Goal: Task Accomplishment & Management: Manage account settings

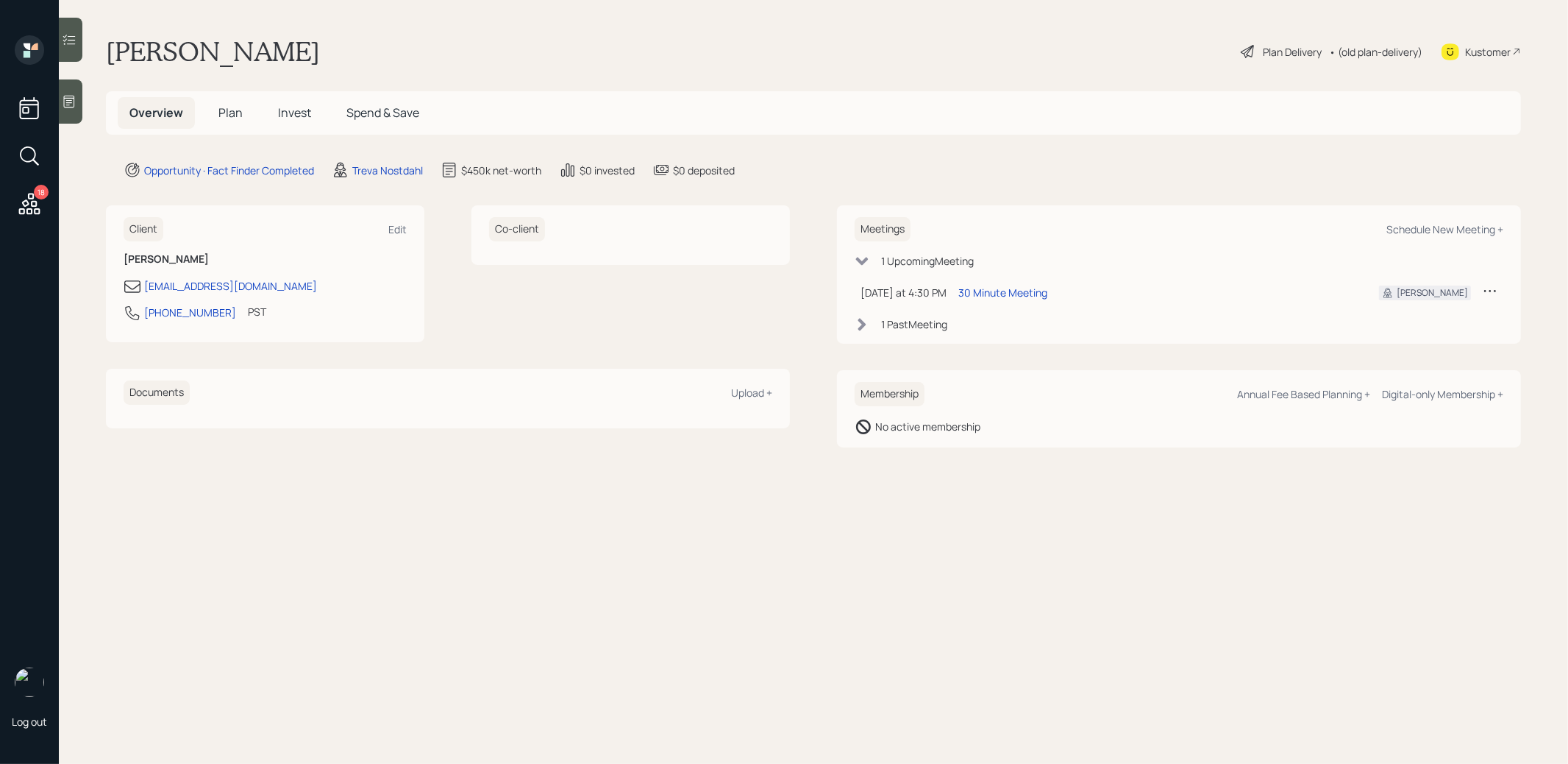
click at [1281, 39] on div "Plan Delivery • (old plan-delivery)" at bounding box center [1332, 51] width 185 height 32
click at [1269, 46] on div "Plan Delivery" at bounding box center [1293, 52] width 59 height 16
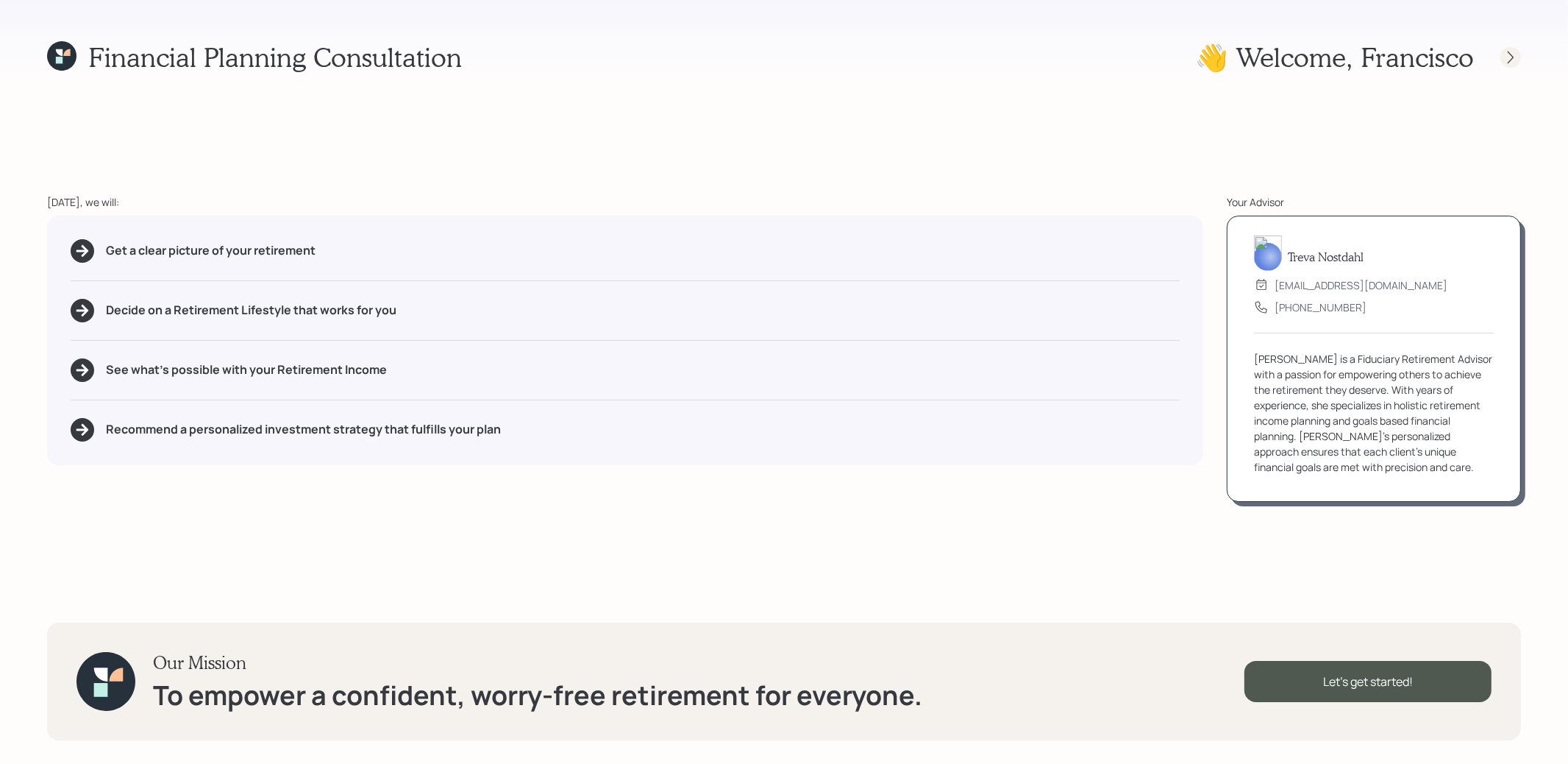
click at [1513, 59] on icon at bounding box center [1510, 57] width 15 height 15
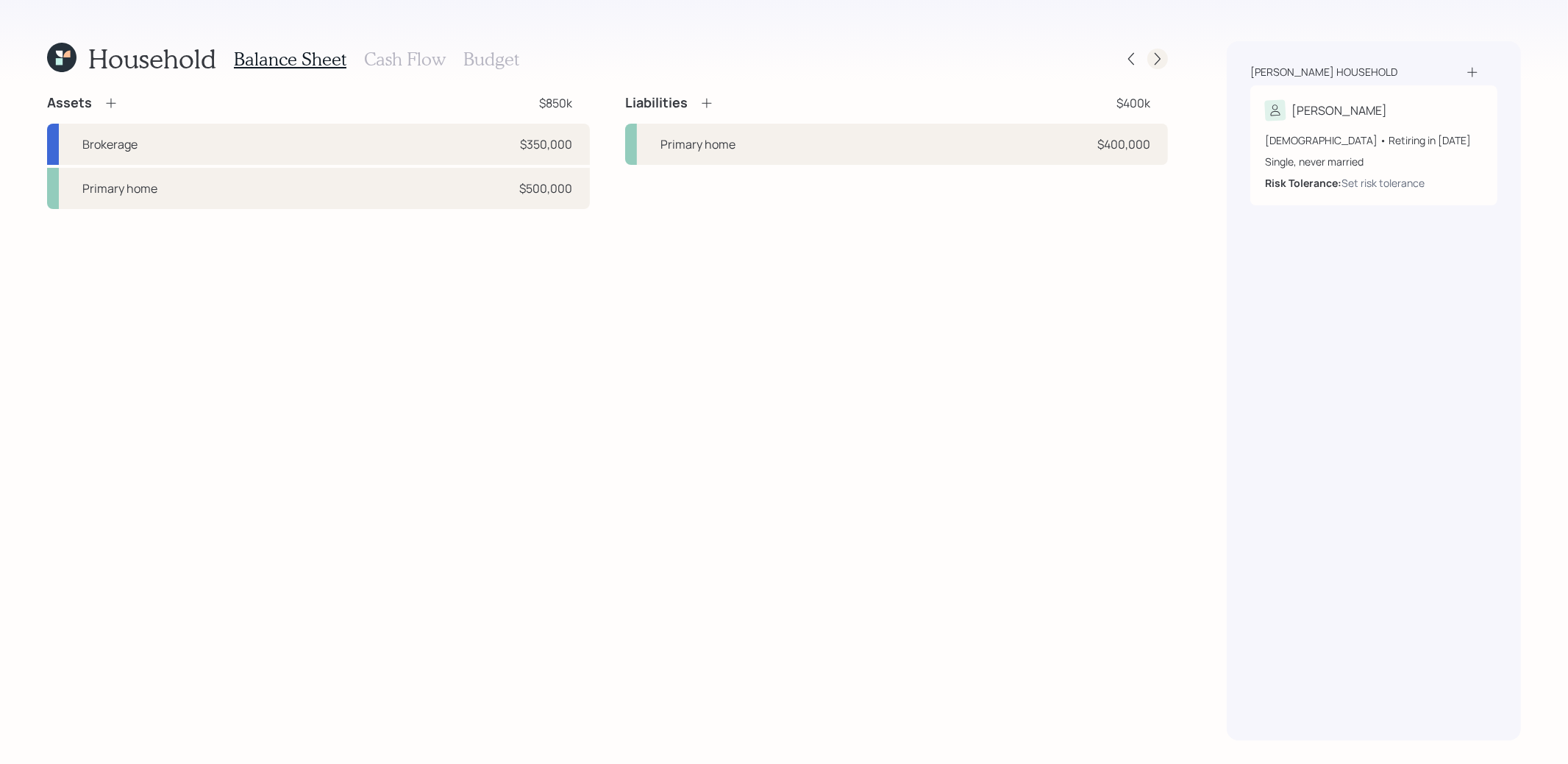
click at [1154, 64] on icon at bounding box center [1157, 58] width 15 height 15
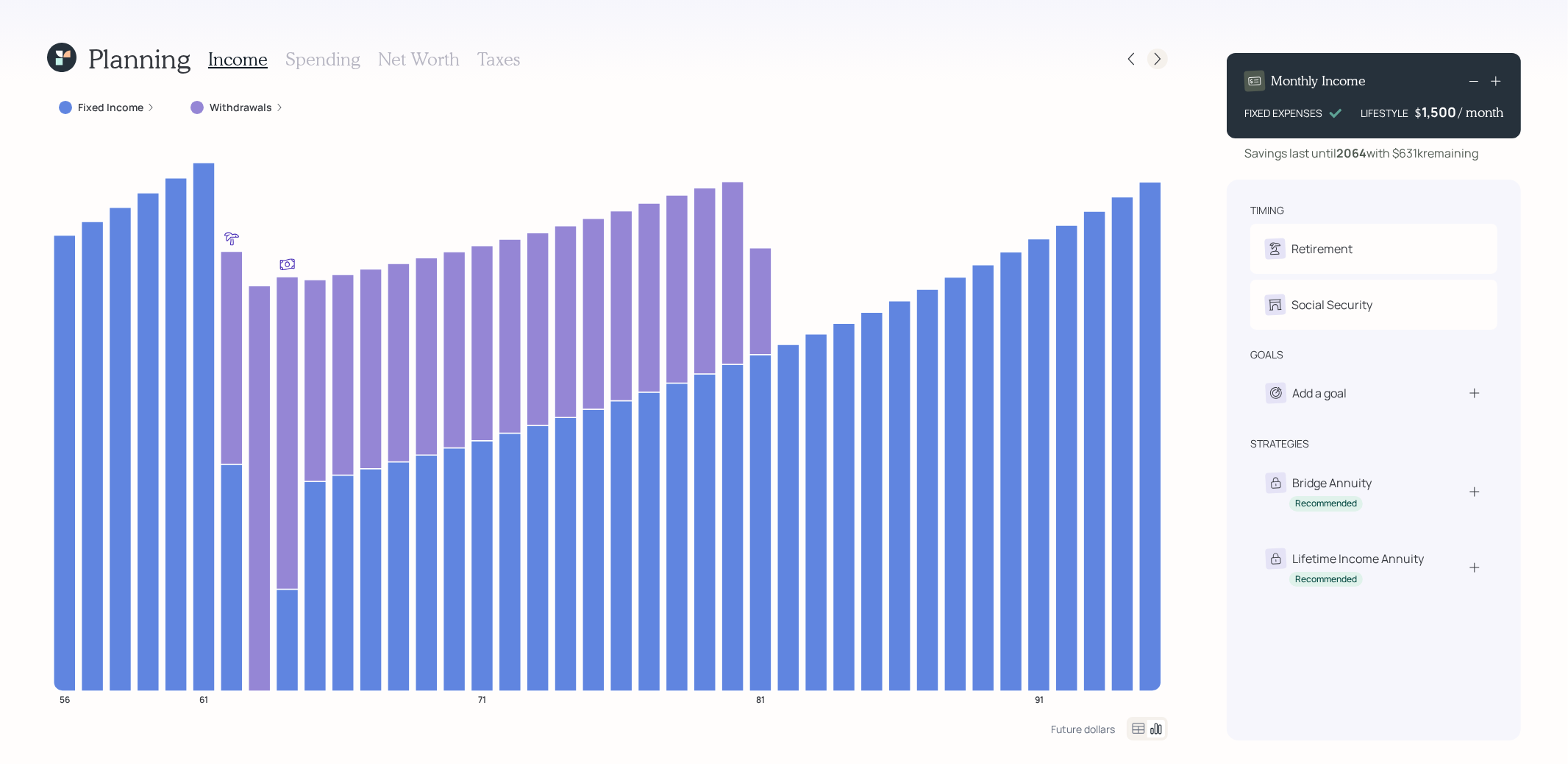
click at [1157, 64] on icon at bounding box center [1157, 58] width 15 height 15
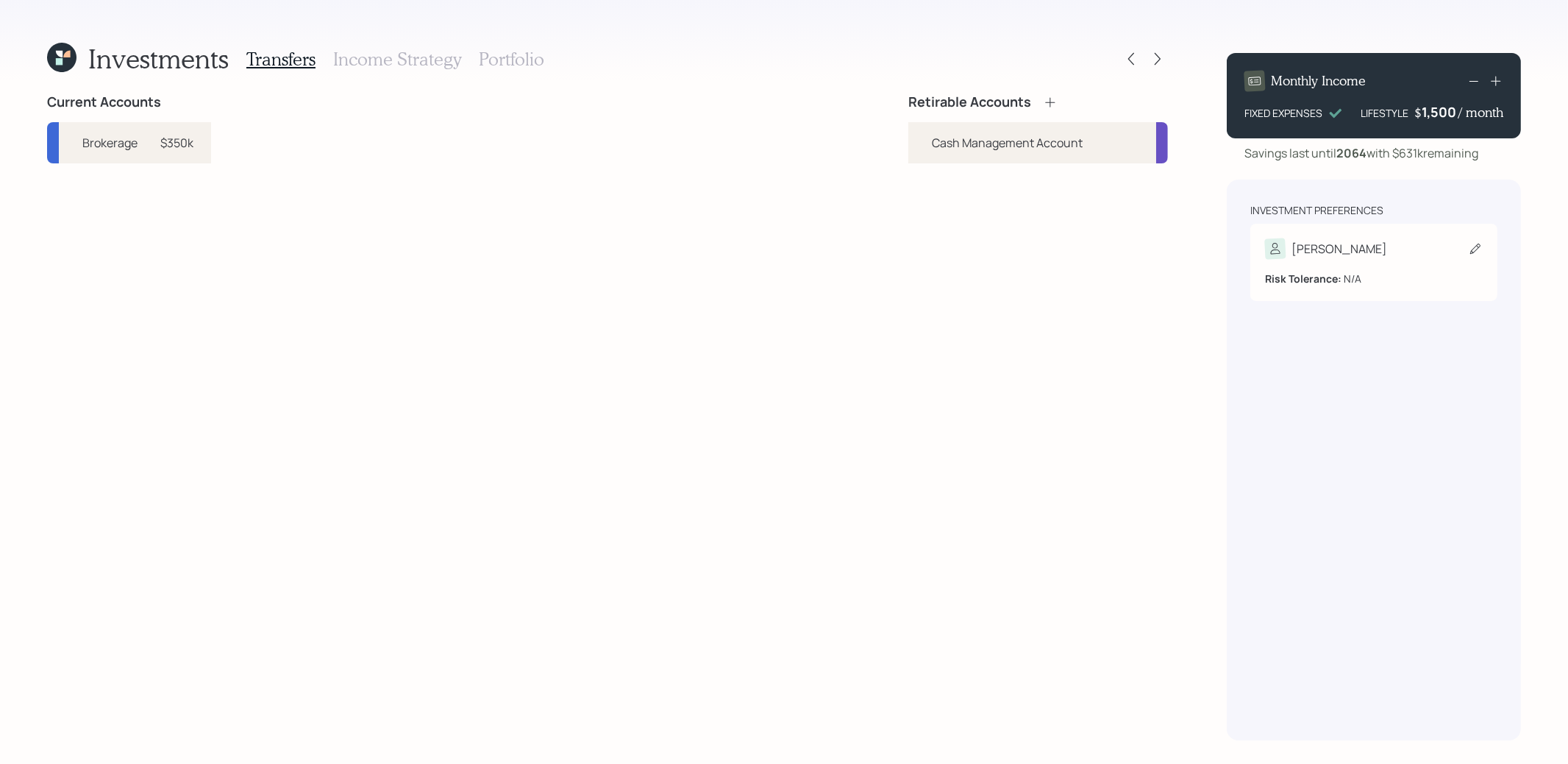
click at [1367, 252] on div "[PERSON_NAME]" at bounding box center [1374, 249] width 218 height 21
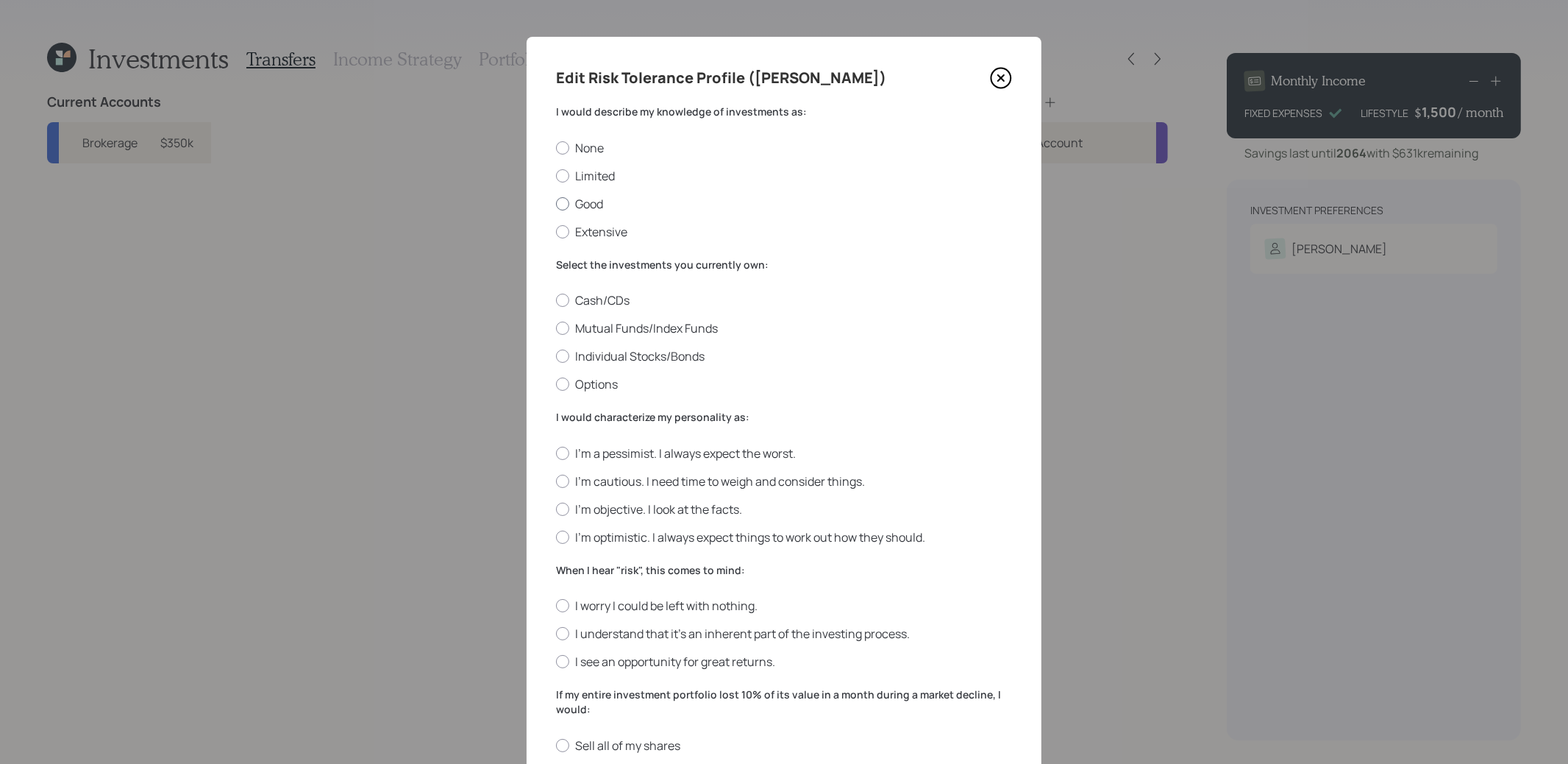
click at [561, 201] on div at bounding box center [562, 203] width 13 height 13
click at [556, 203] on input "Good" at bounding box center [555, 203] width 1 height 1
radio input "true"
click at [560, 354] on div at bounding box center [562, 356] width 13 height 13
click at [556, 356] on input "Individual Stocks/Bonds" at bounding box center [555, 356] width 1 height 1
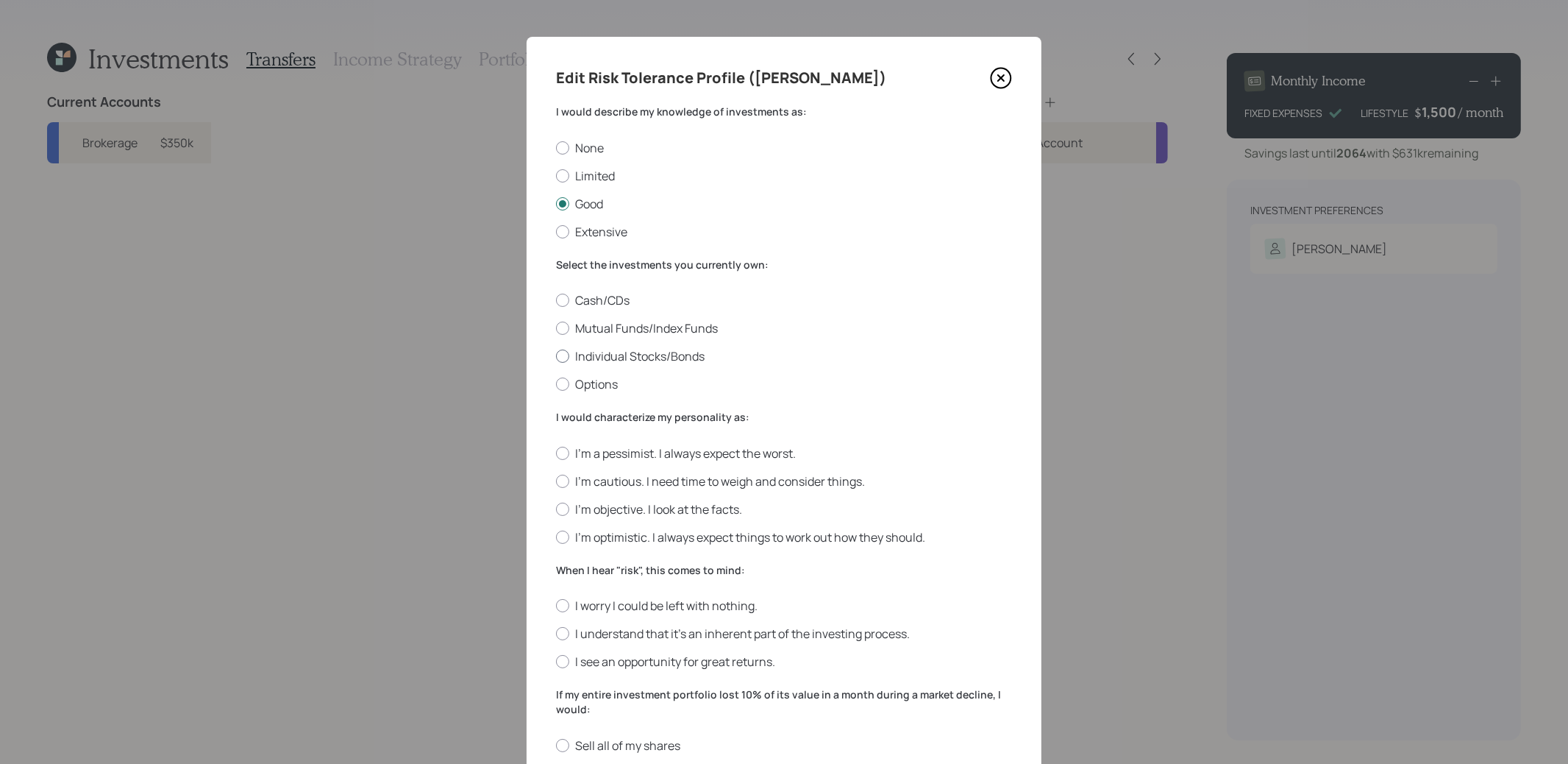
radio input "true"
click at [563, 537] on div at bounding box center [562, 536] width 13 height 13
click at [556, 537] on input "I'm optimistic. I always expect things to work out how they should." at bounding box center [555, 536] width 1 height 1
radio input "true"
click at [563, 634] on div at bounding box center [562, 633] width 13 height 13
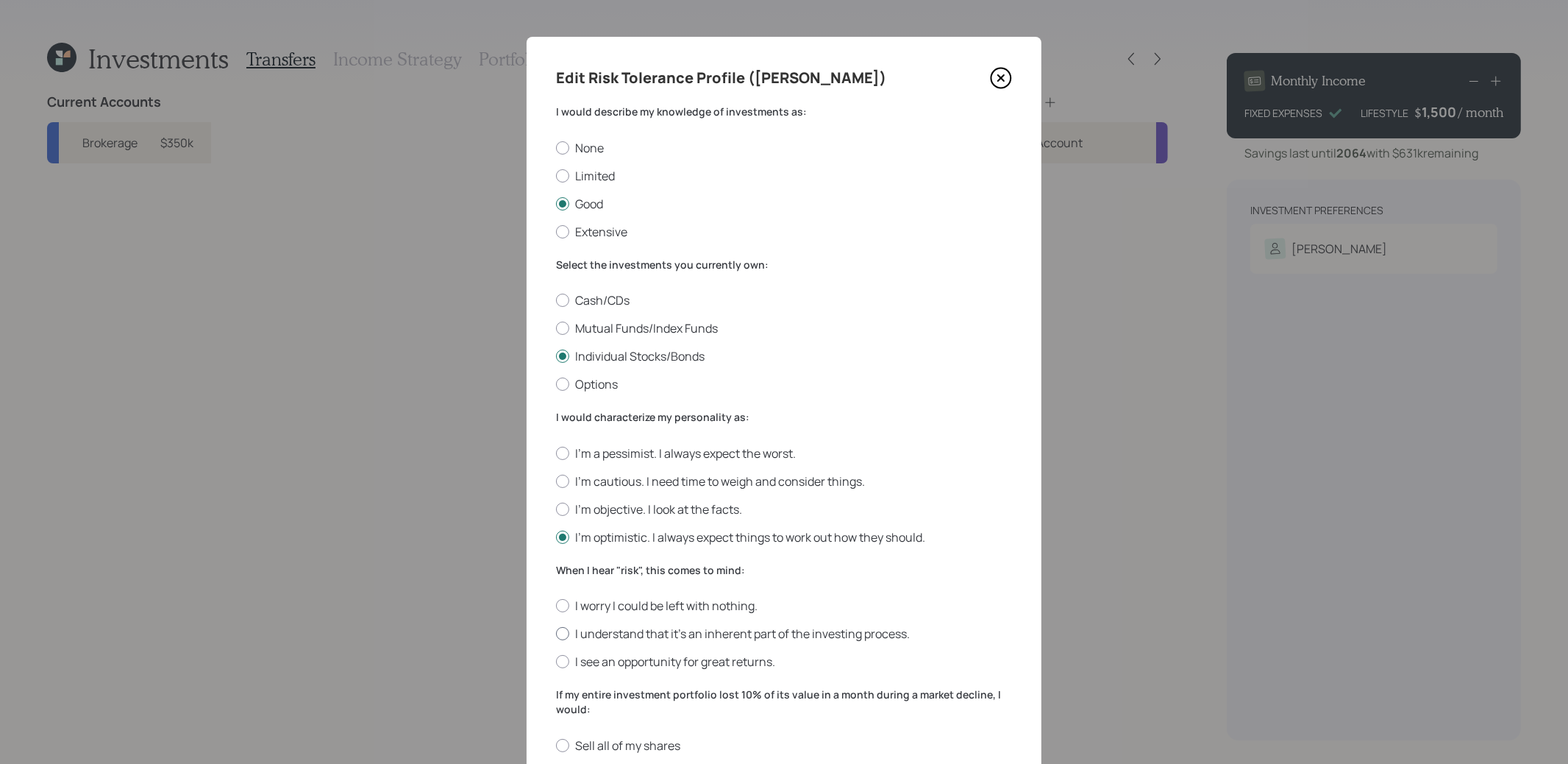
click at [556, 634] on input "I understand that it’s an inherent part of the investing process." at bounding box center [555, 634] width 1 height 1
radio input "true"
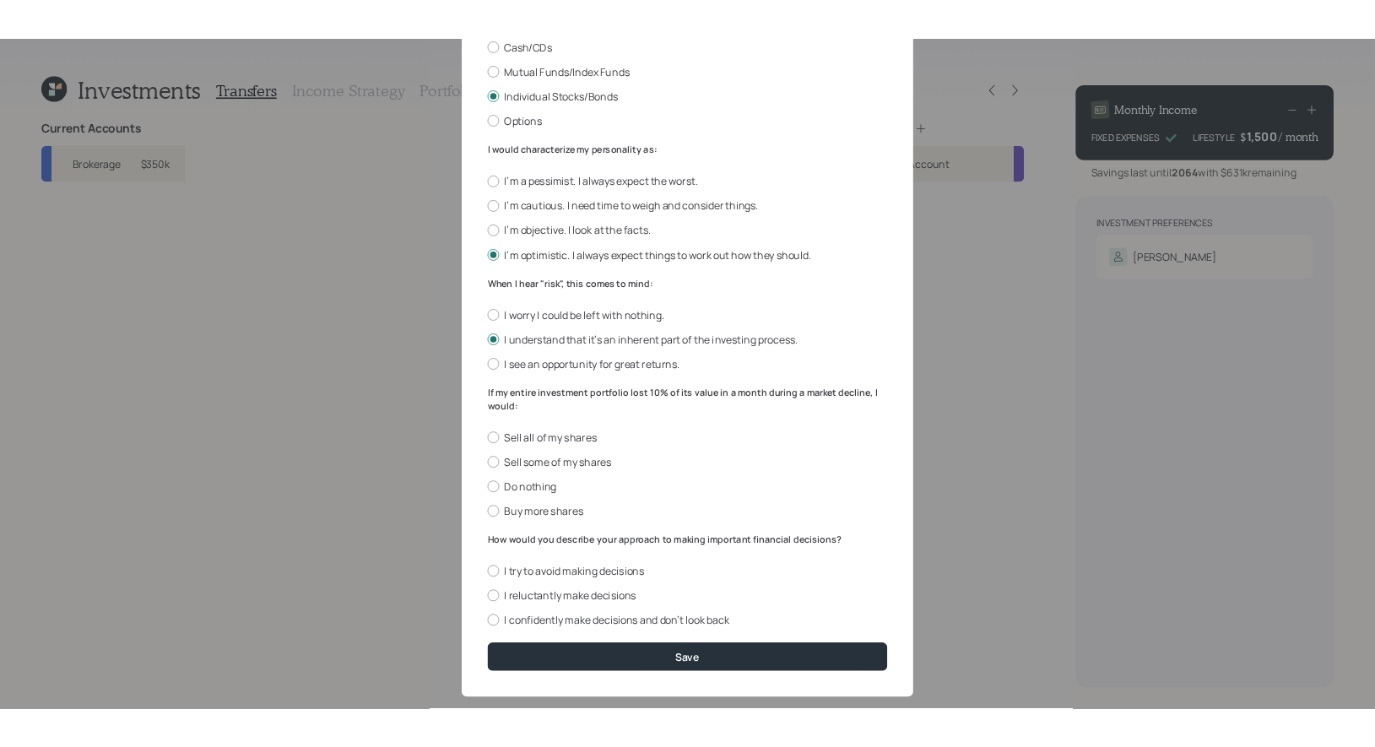
scroll to position [364, 0]
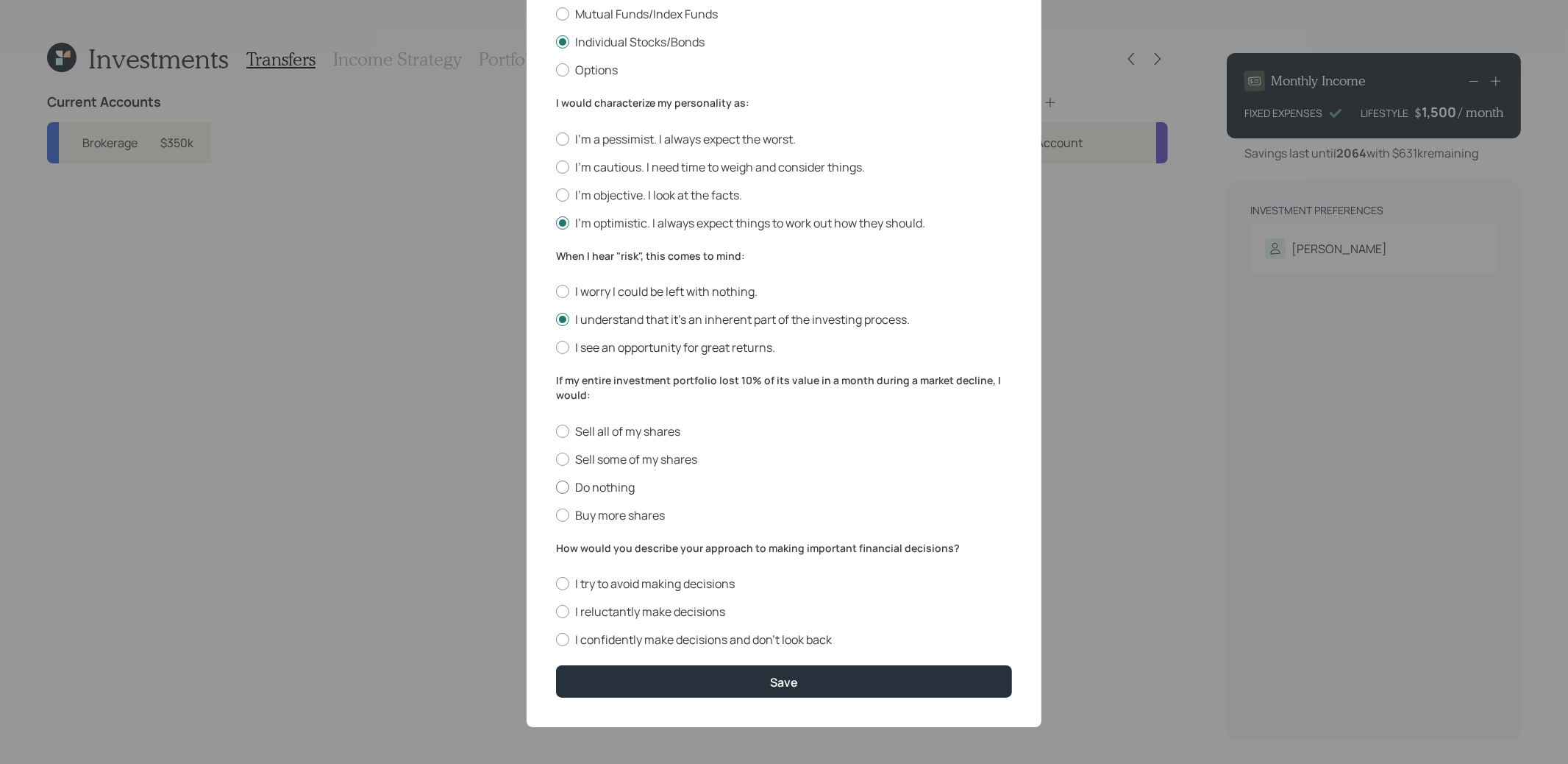
click at [565, 488] on div at bounding box center [562, 487] width 13 height 13
click at [556, 488] on input "Do nothing" at bounding box center [555, 487] width 1 height 1
radio input "true"
click at [567, 641] on div at bounding box center [562, 639] width 13 height 13
click at [556, 640] on input "I confidently make decisions and don’t look back" at bounding box center [555, 639] width 1 height 1
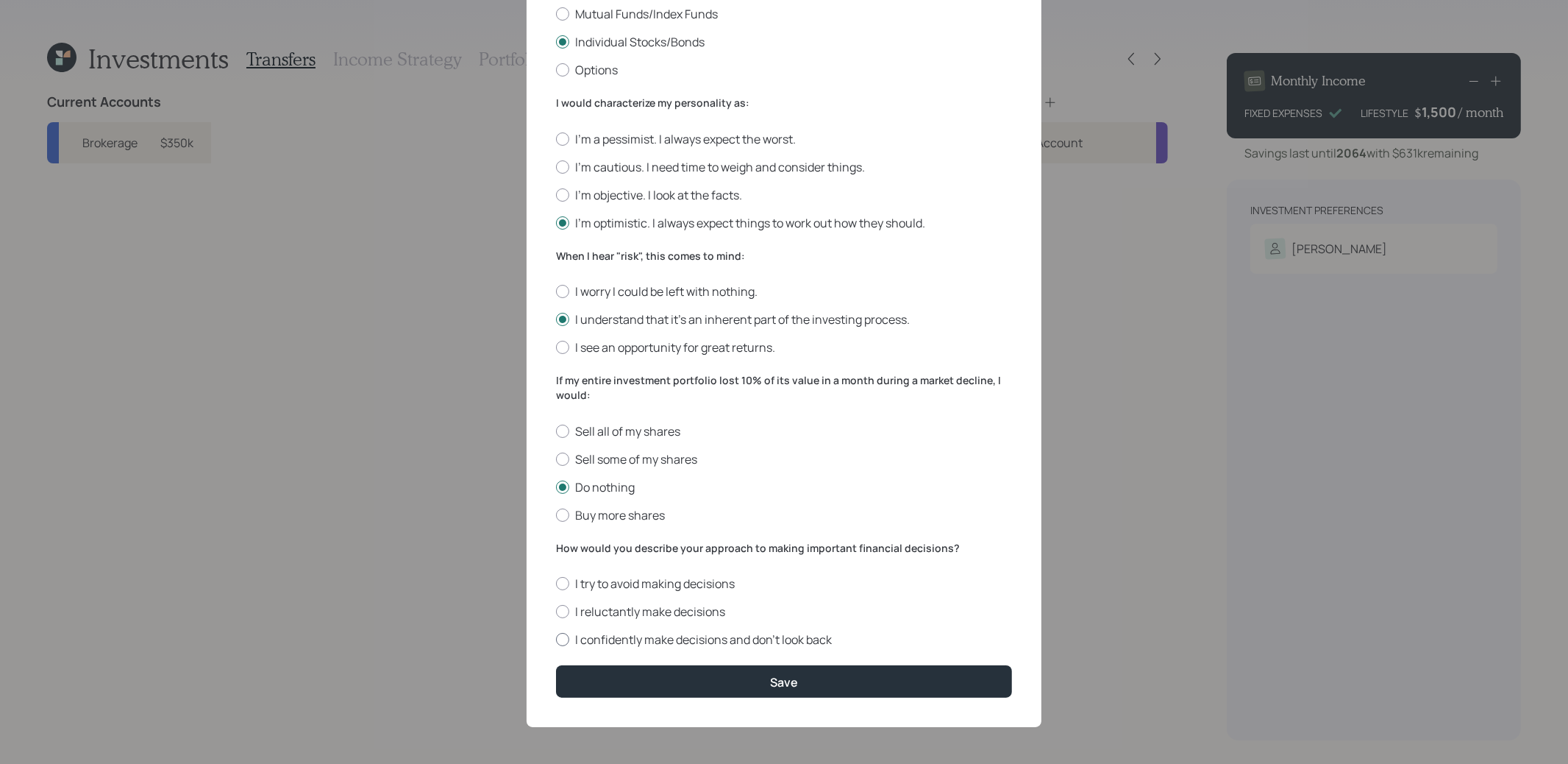
radio input "true"
click at [632, 675] on button "Save" at bounding box center [784, 681] width 456 height 31
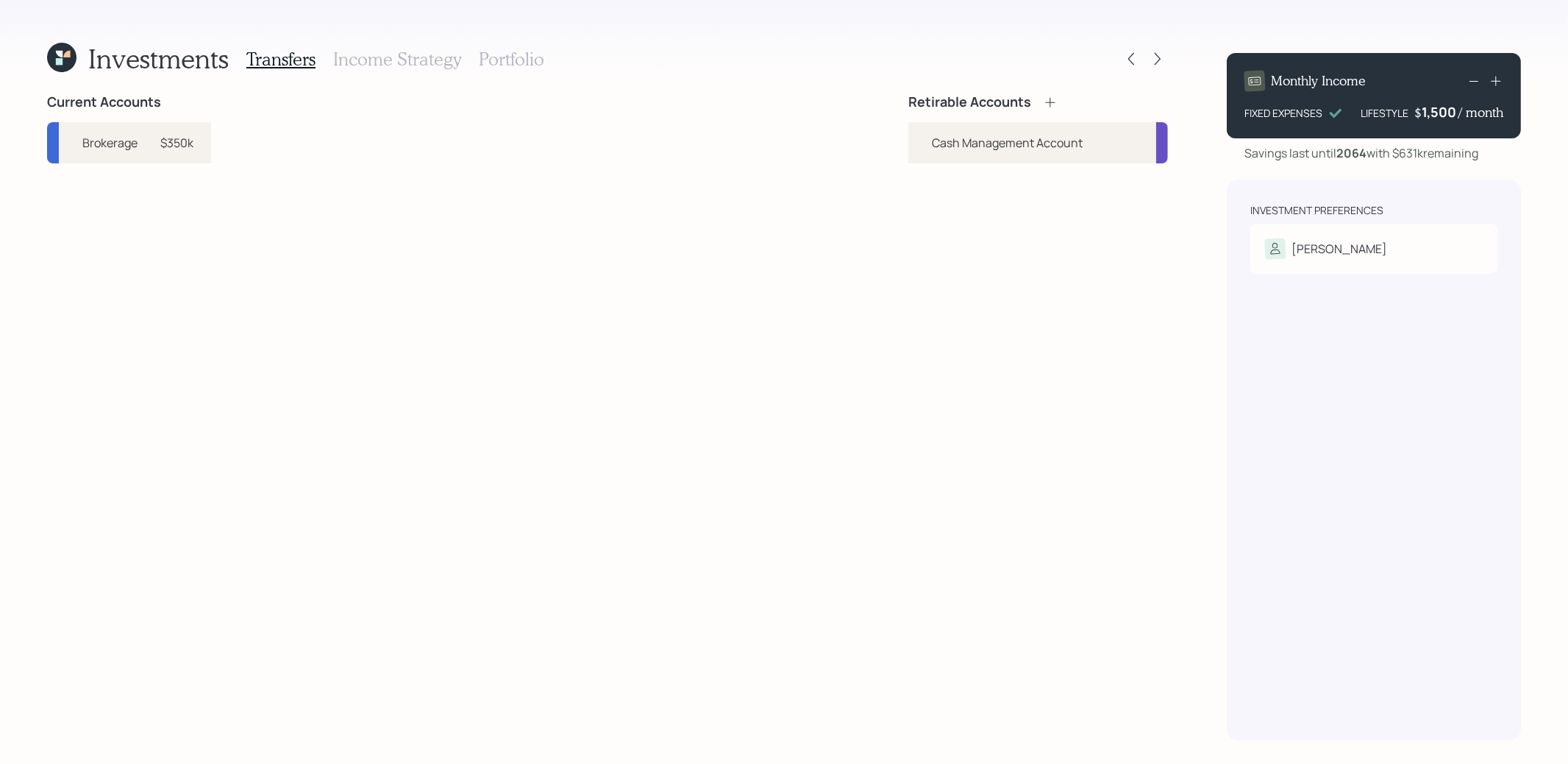
click at [1052, 101] on icon at bounding box center [1050, 102] width 15 height 15
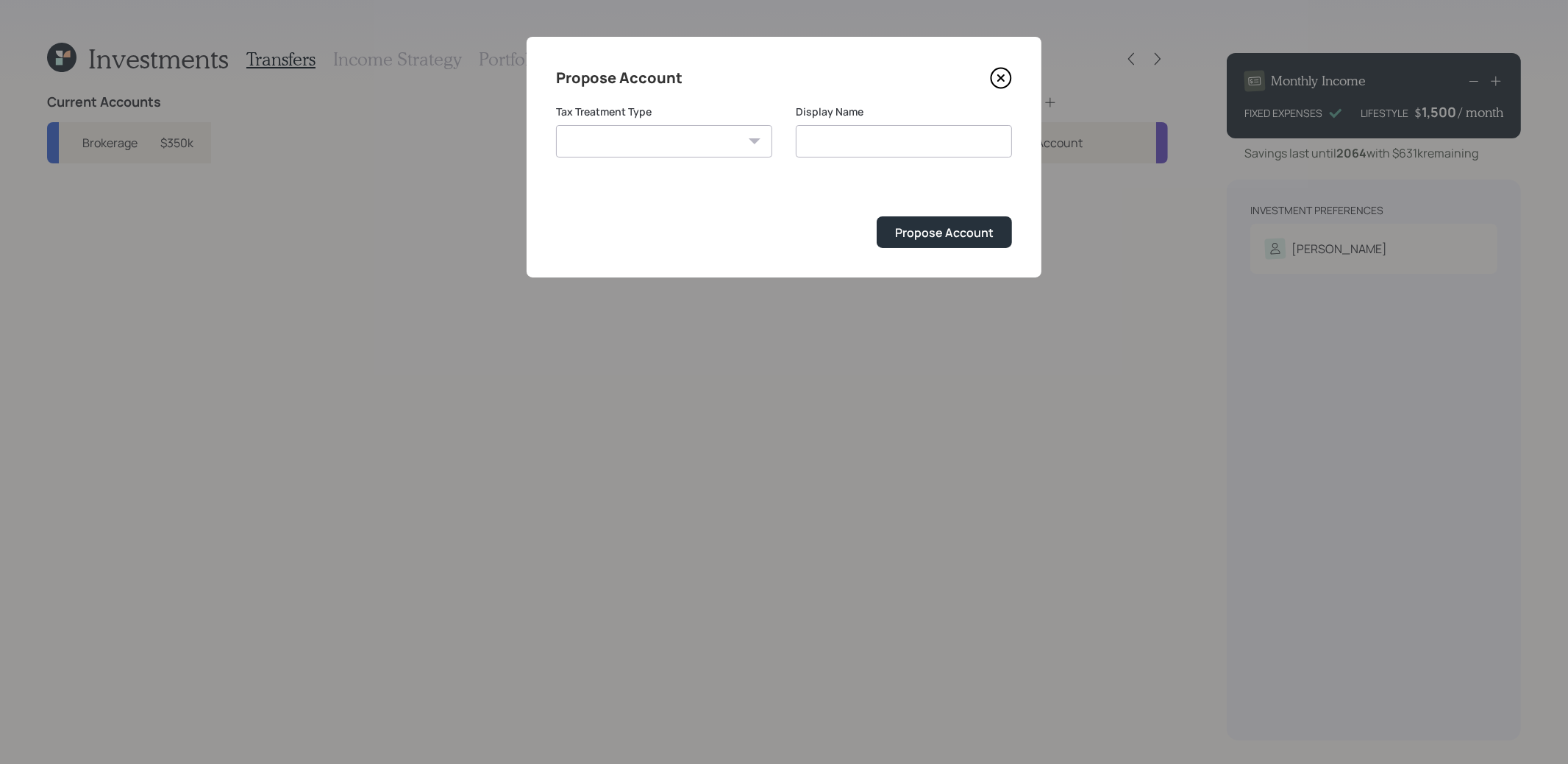
click at [595, 140] on select "[PERSON_NAME] Taxable Traditional" at bounding box center [664, 140] width 216 height 32
select select "taxable"
click at [556, 125] on select "[PERSON_NAME] Taxable Traditional" at bounding box center [664, 140] width 216 height 32
click at [868, 139] on input "Taxable" at bounding box center [904, 140] width 216 height 32
type input "Taxable Brokerage"
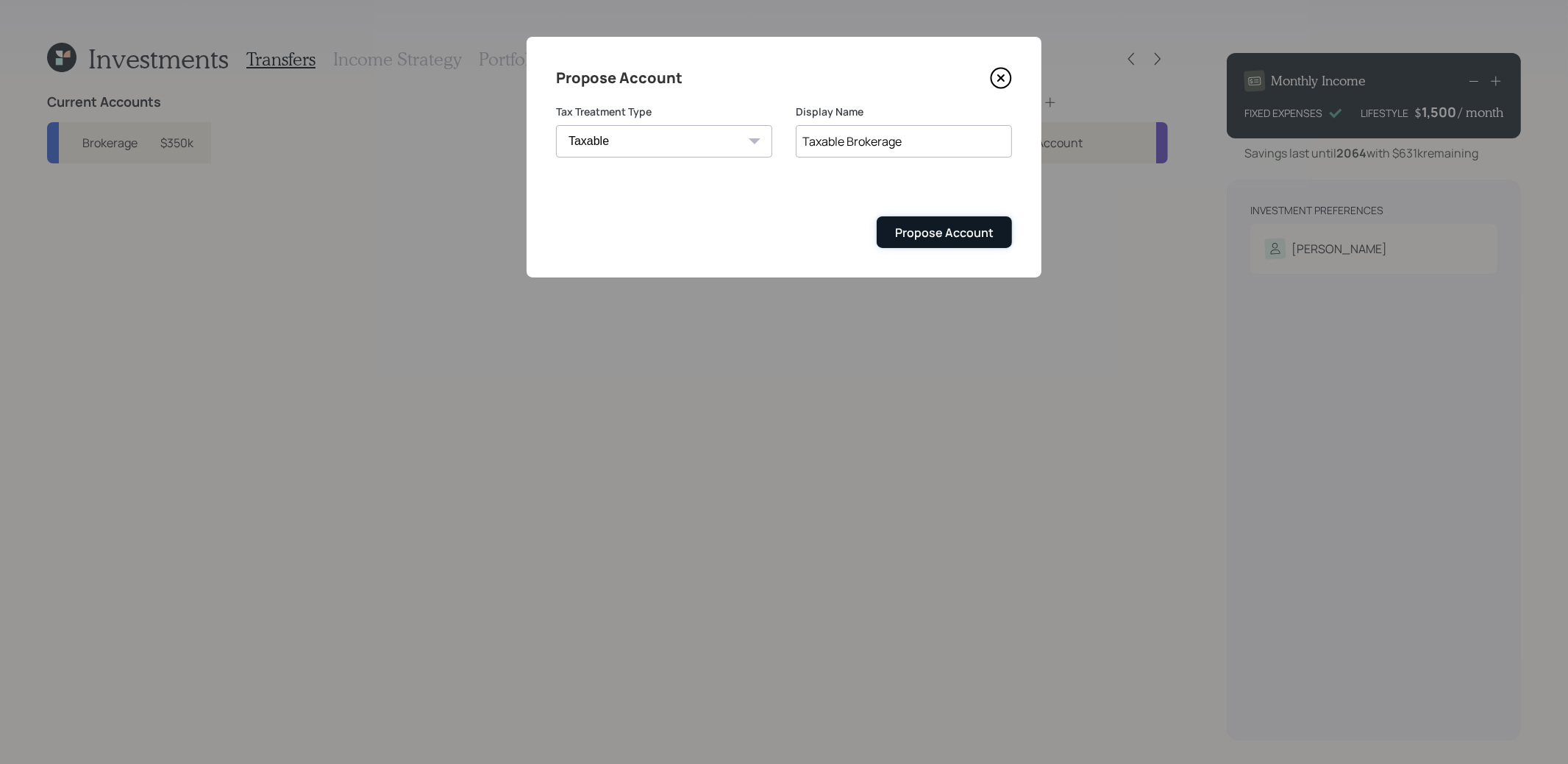
click at [959, 229] on div "Propose Account" at bounding box center [944, 232] width 98 height 17
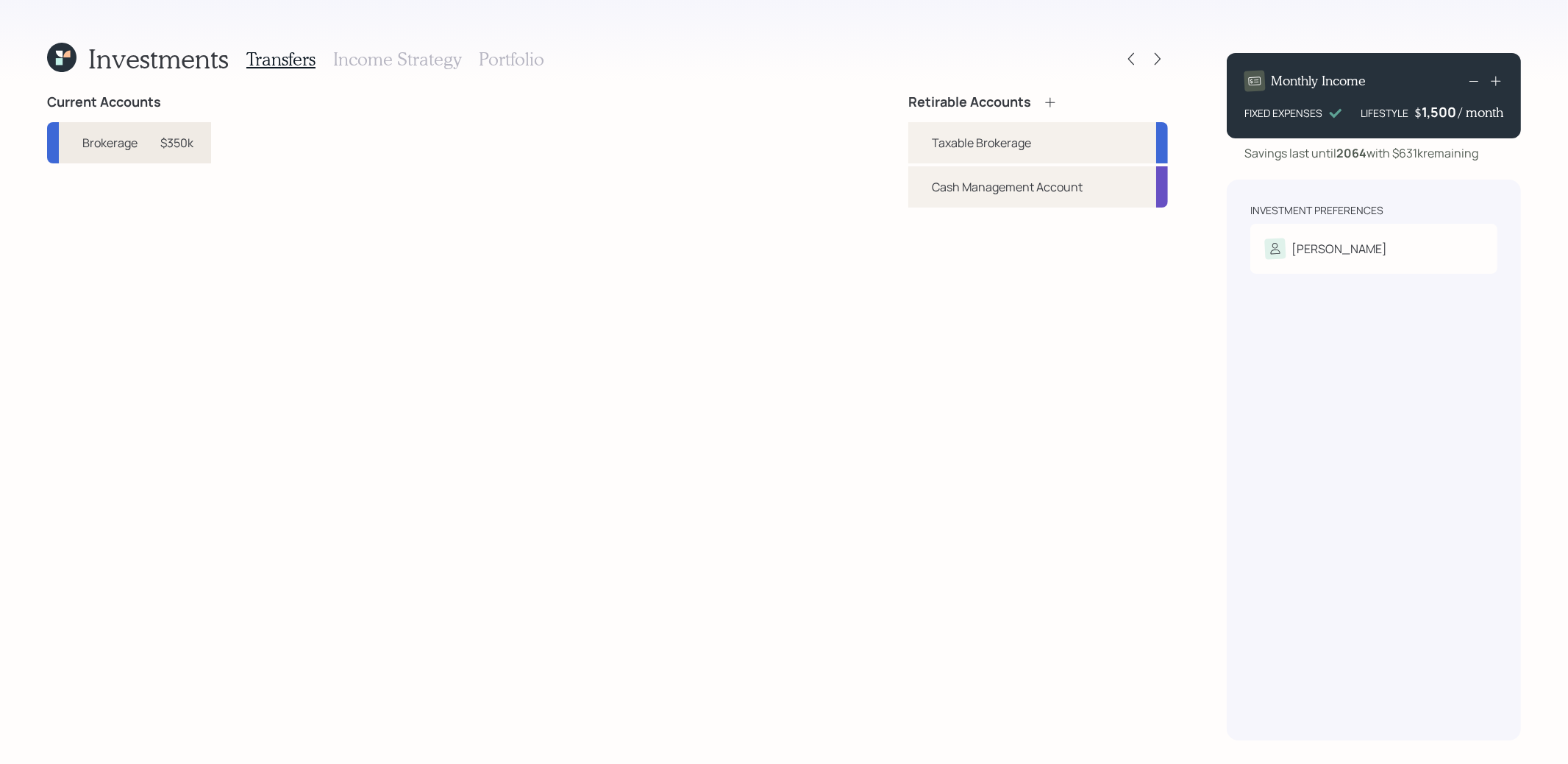
click at [182, 145] on div "$350k" at bounding box center [177, 143] width 33 height 17
click at [924, 135] on div "Taxable Brokerage" at bounding box center [1038, 142] width 260 height 41
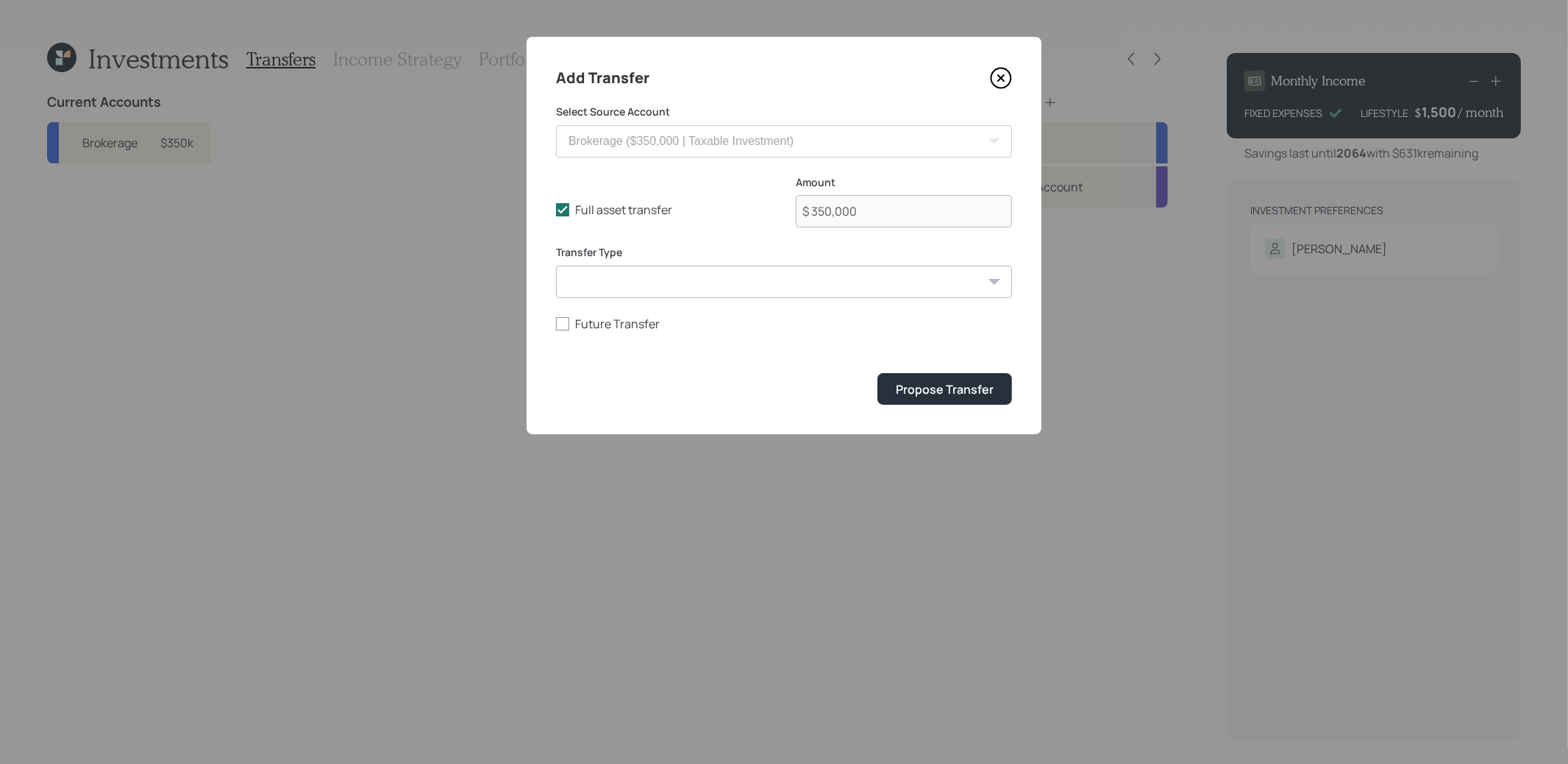
click at [671, 290] on select "ACAT Transfer Non ACAT Transfer Capitalize Rollover Rollover Deposit" at bounding box center [784, 282] width 456 height 32
select select "acat_transfer"
click at [556, 266] on select "ACAT Transfer Non ACAT Transfer Capitalize Rollover Rollover Deposit" at bounding box center [784, 282] width 456 height 32
click at [567, 208] on polyline at bounding box center [562, 209] width 9 height 6
click at [556, 209] on input "Full asset transfer" at bounding box center [555, 209] width 1 height 1
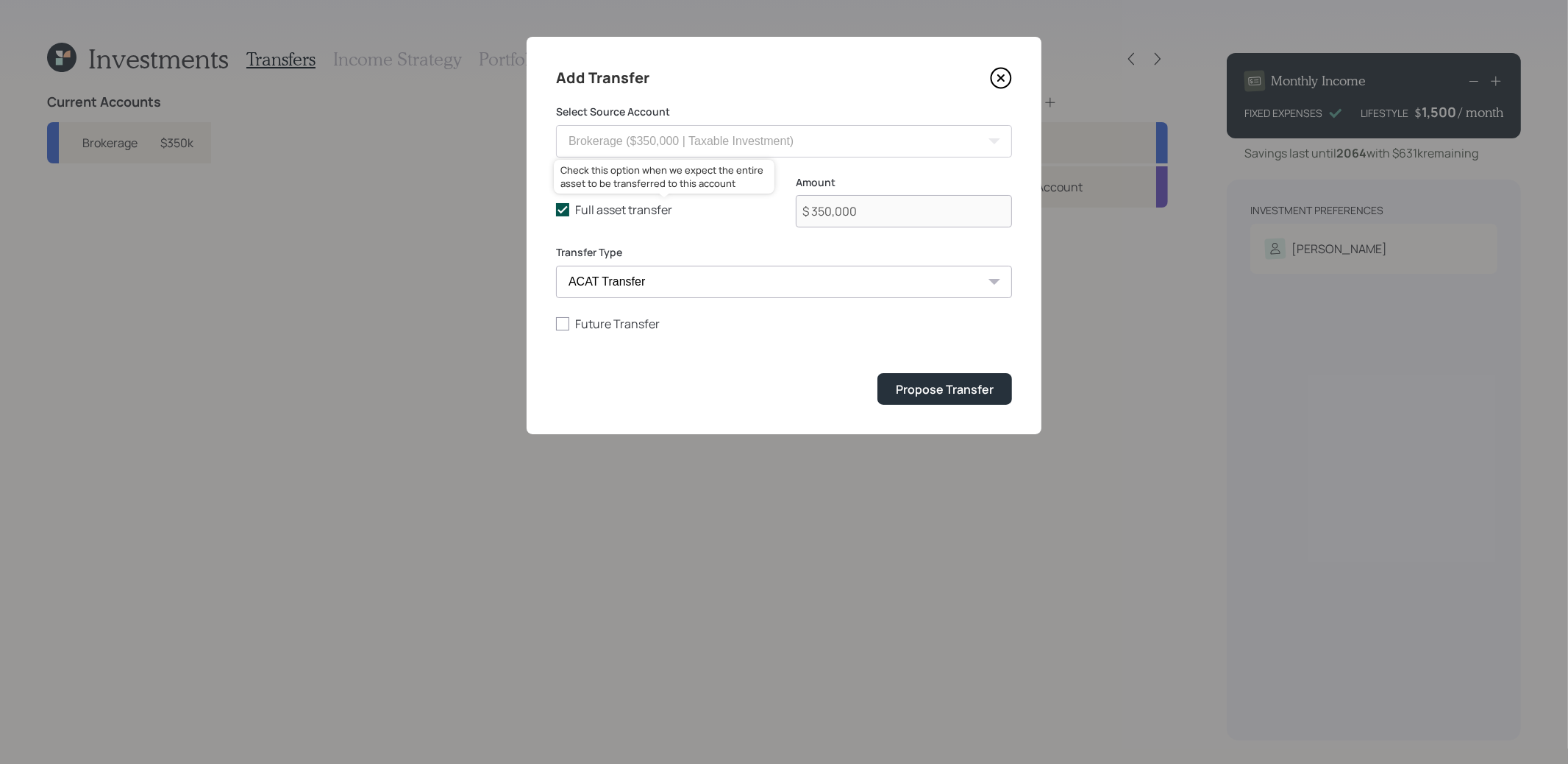
checkbox input "false"
click at [860, 215] on input "$ 350,000" at bounding box center [904, 211] width 216 height 32
type input "$ 100,000"
click at [936, 389] on div "Propose Transfer" at bounding box center [945, 389] width 98 height 17
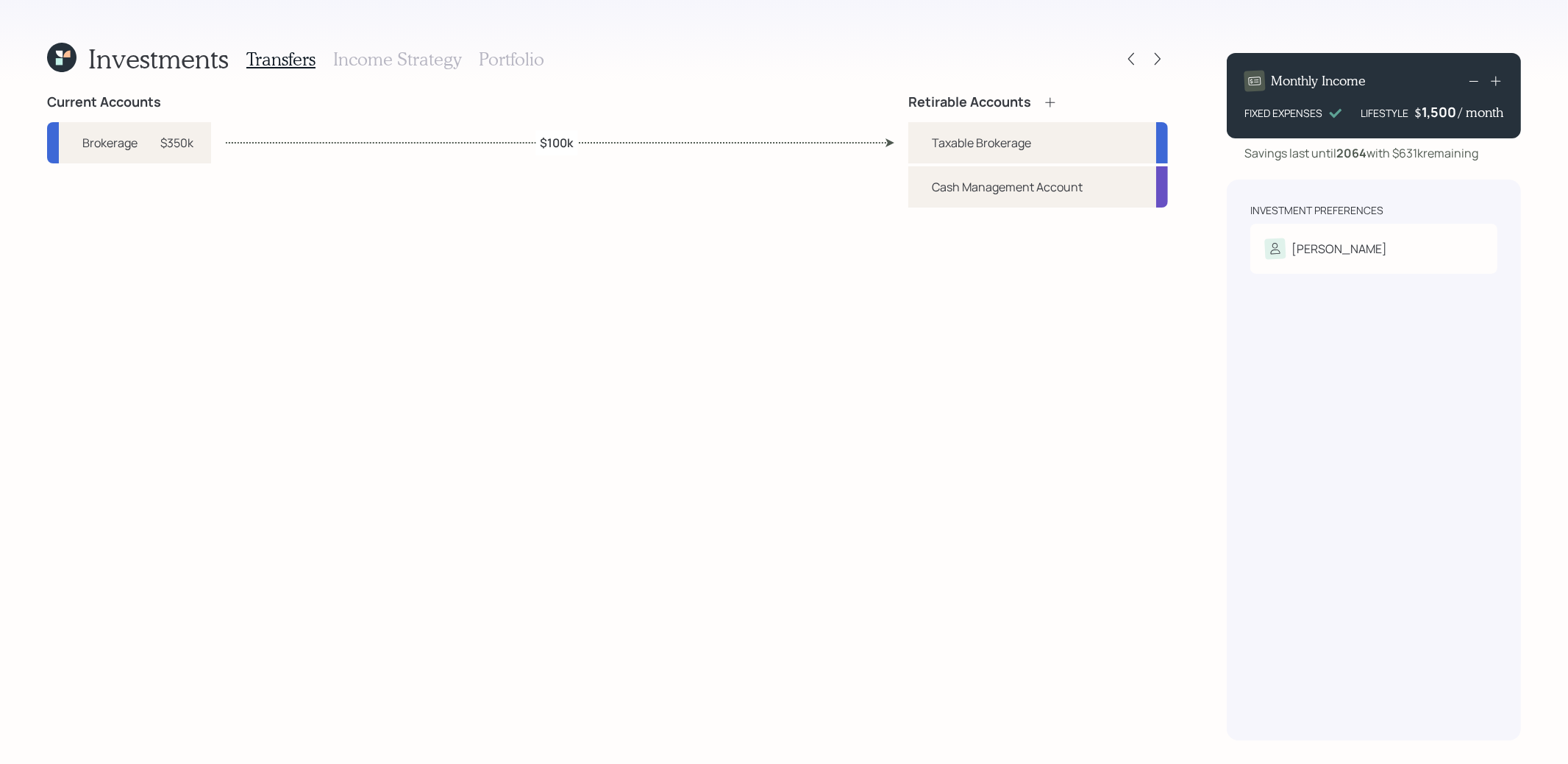
click at [374, 60] on h3 "Income Strategy" at bounding box center [397, 59] width 128 height 21
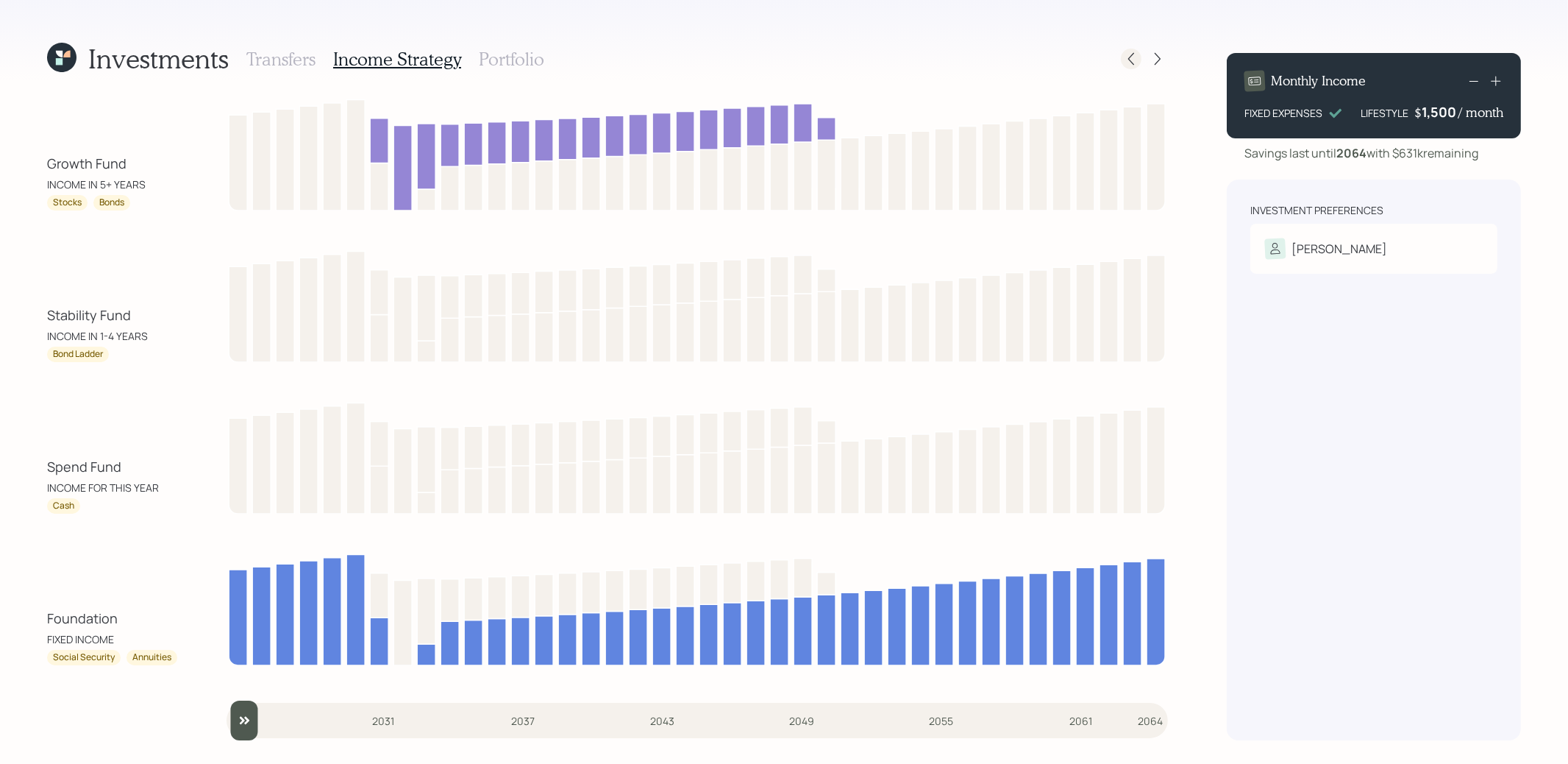
click at [1134, 58] on icon at bounding box center [1130, 58] width 15 height 15
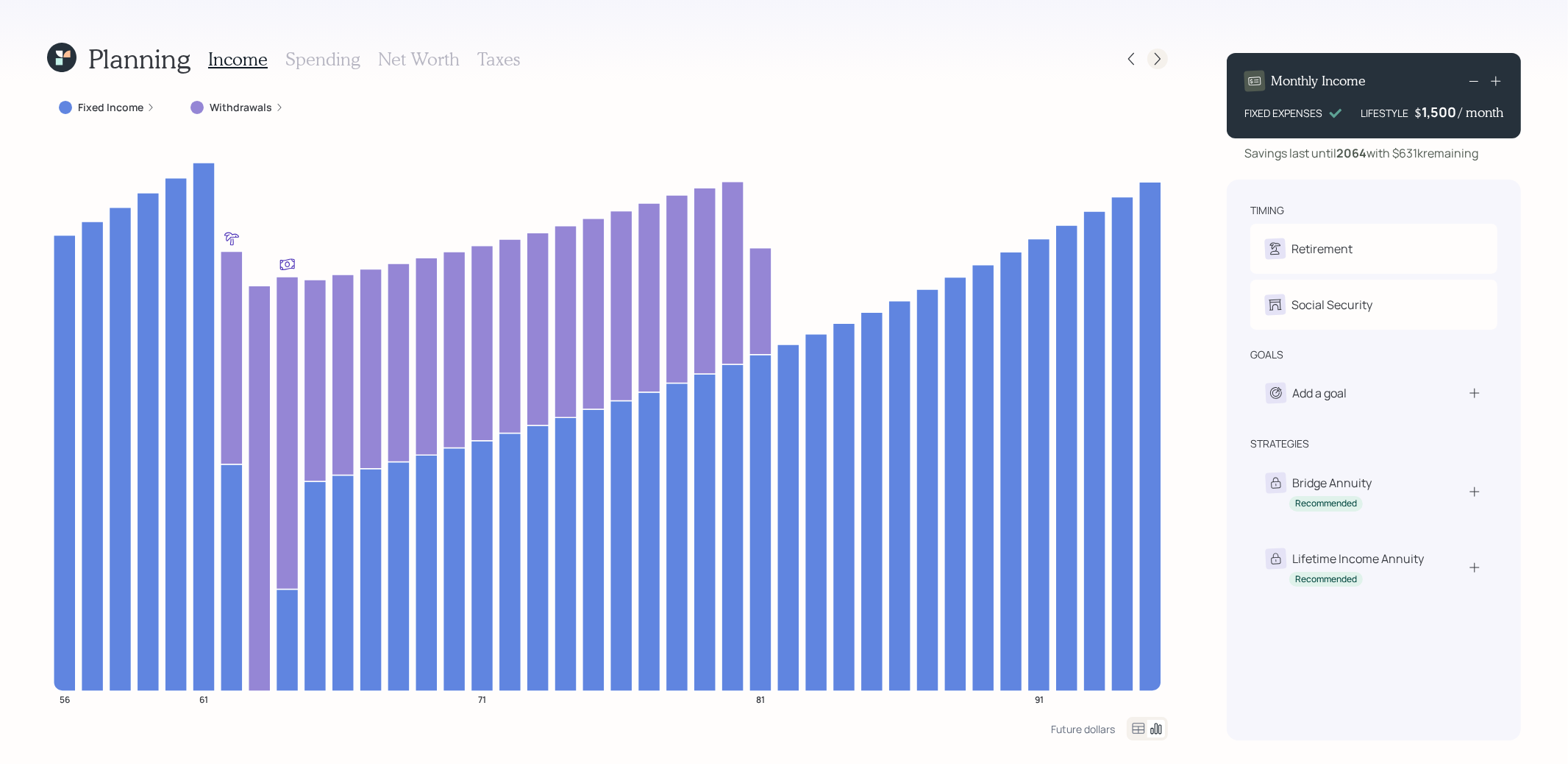
click at [1156, 58] on icon at bounding box center [1157, 58] width 15 height 15
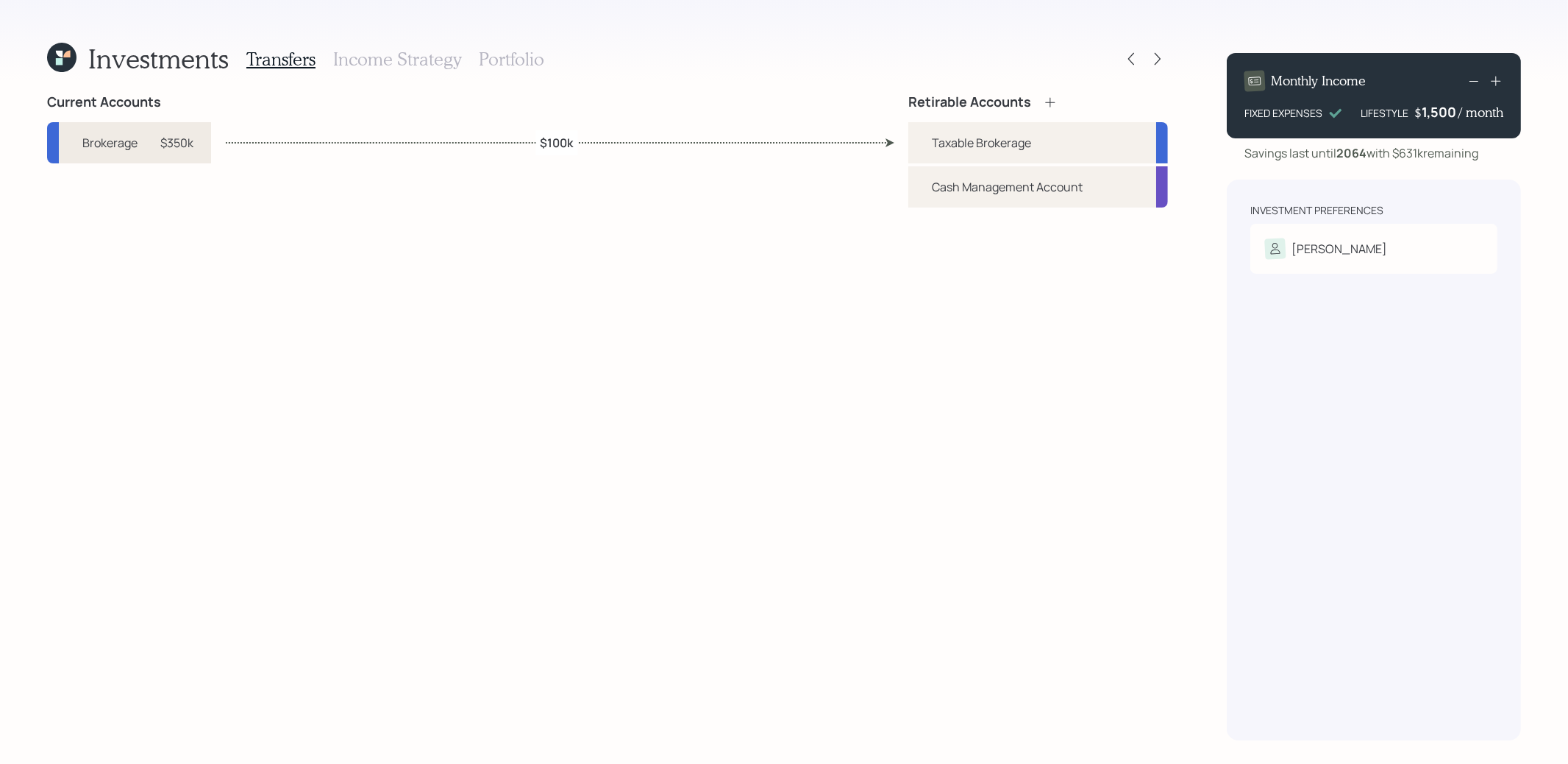
click at [180, 144] on div "$350k" at bounding box center [177, 143] width 33 height 17
click at [621, 147] on div "Current Accounts Brokerage $350k Retirable Accounts Taxable Brokerage Cash Mana…" at bounding box center [608, 417] width 1121 height 646
click at [1030, 141] on div "Taxable Brokerage" at bounding box center [981, 143] width 99 height 17
select select "taxable"
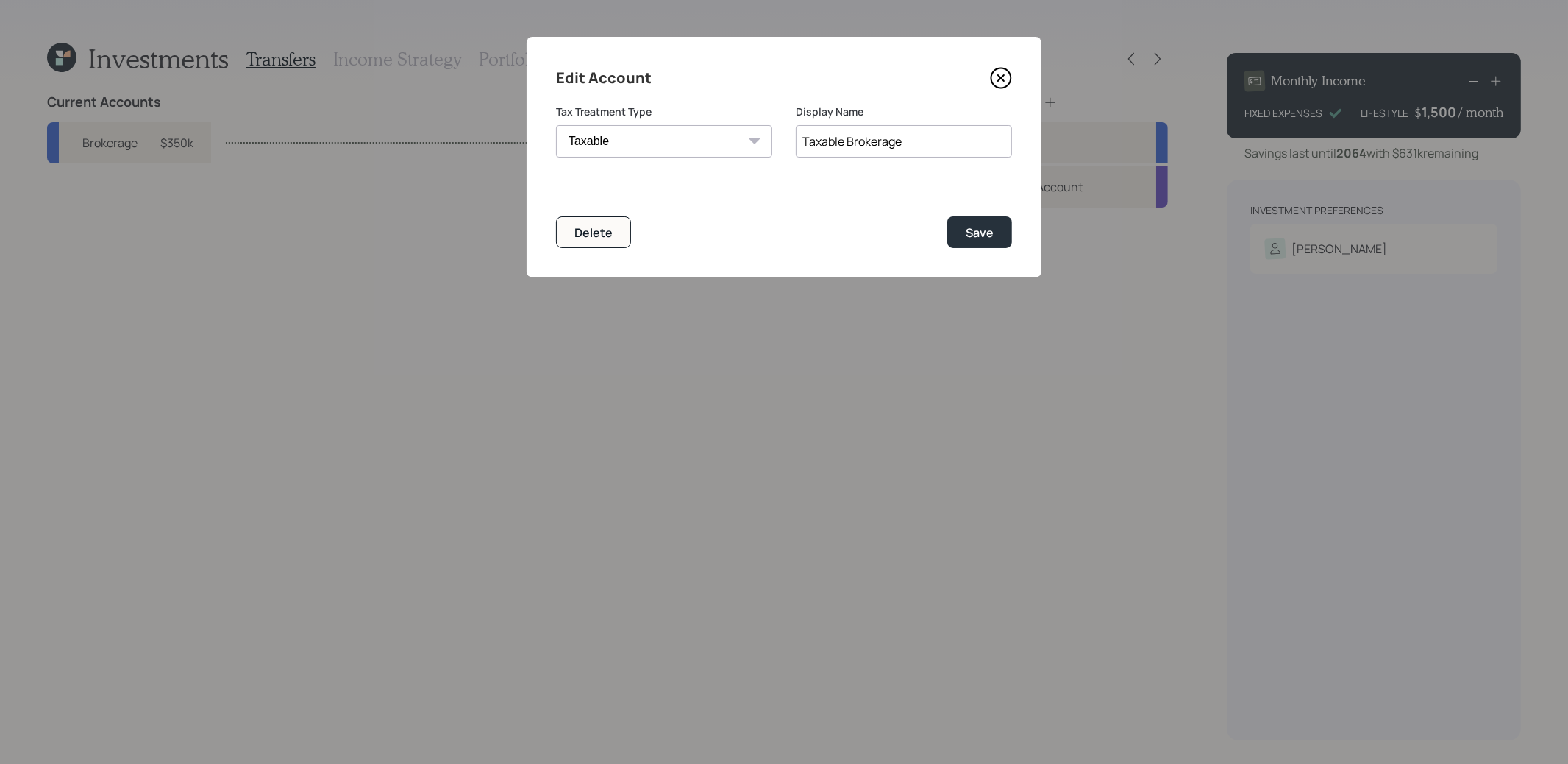
click at [1001, 85] on icon at bounding box center [1001, 78] width 22 height 22
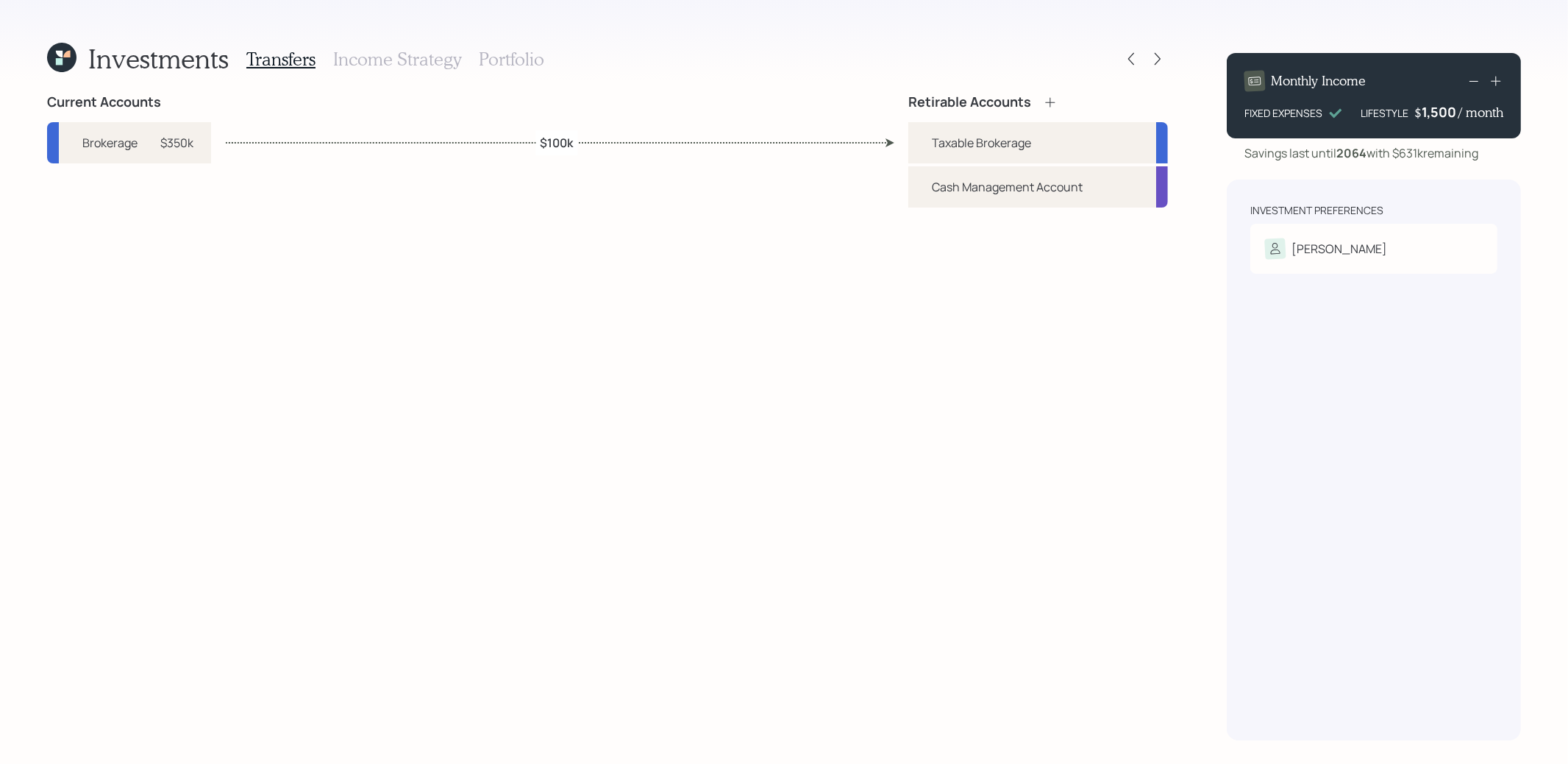
click at [562, 143] on label "$100k" at bounding box center [556, 142] width 33 height 17
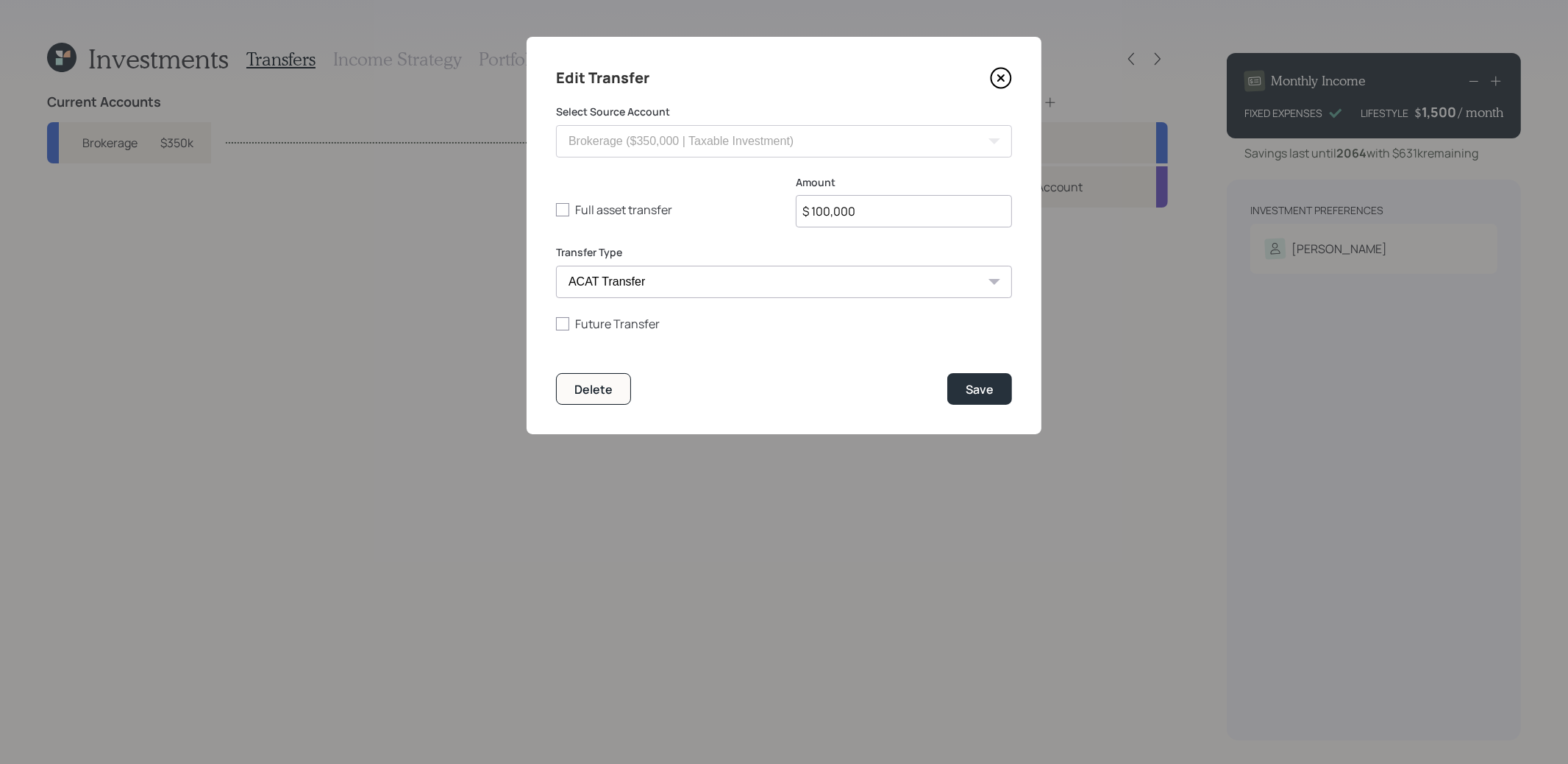
click at [896, 215] on input "$ 100,000" at bounding box center [904, 211] width 216 height 32
type input "$ 175,000"
click at [981, 389] on div "Save" at bounding box center [980, 389] width 28 height 17
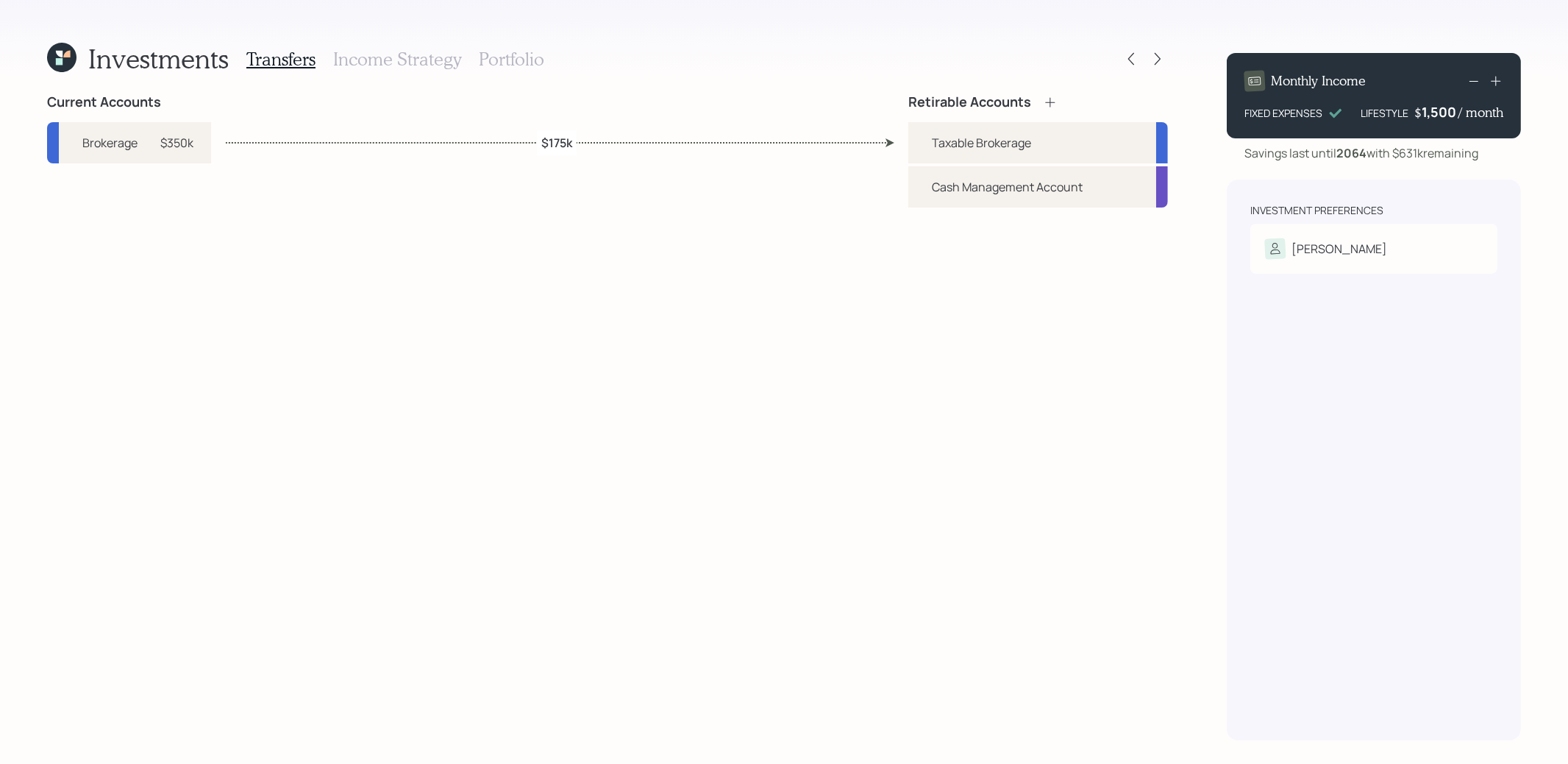
click at [519, 52] on h3 "Portfolio" at bounding box center [511, 59] width 65 height 21
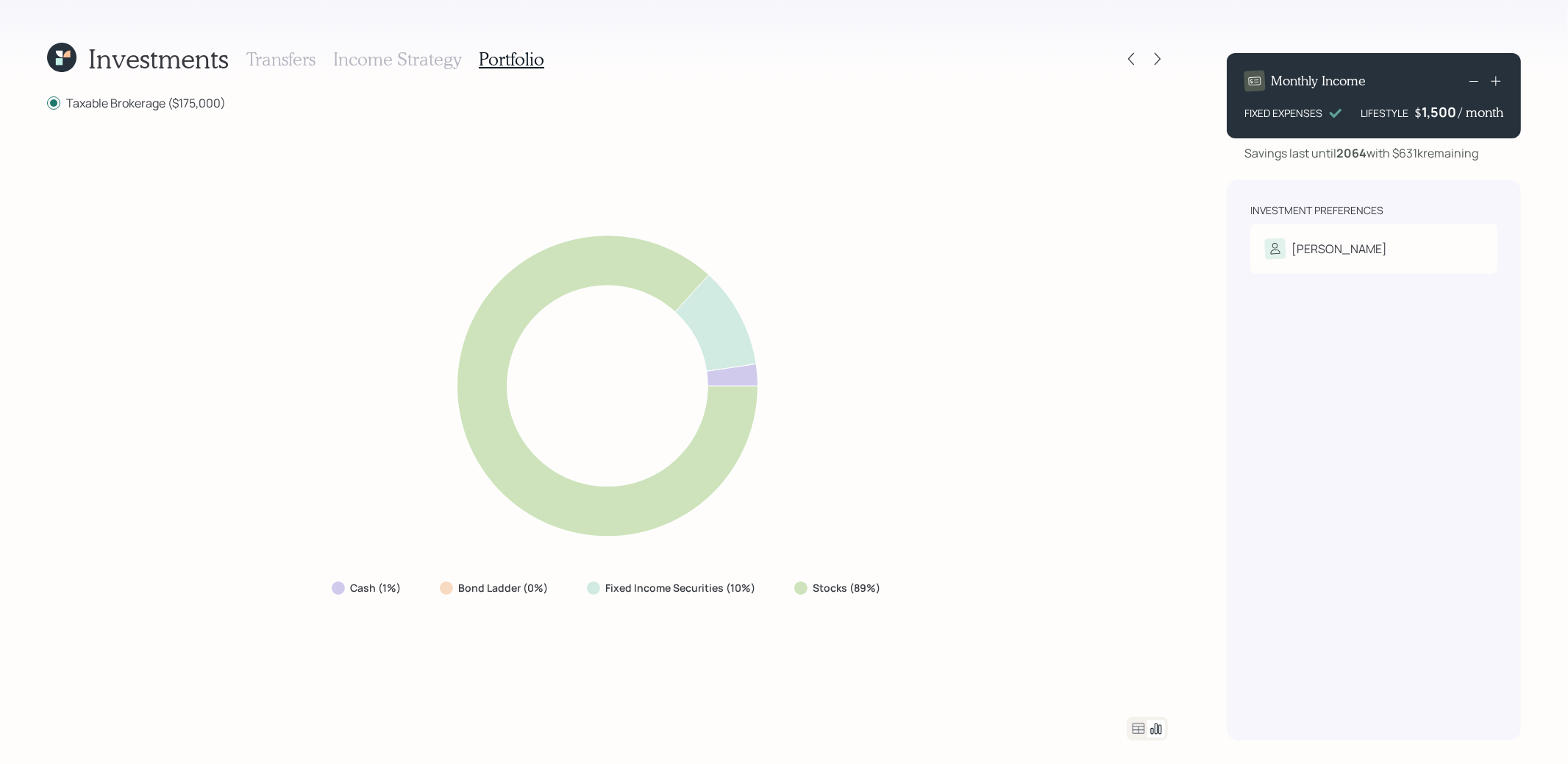
click at [1136, 725] on icon at bounding box center [1138, 728] width 17 height 17
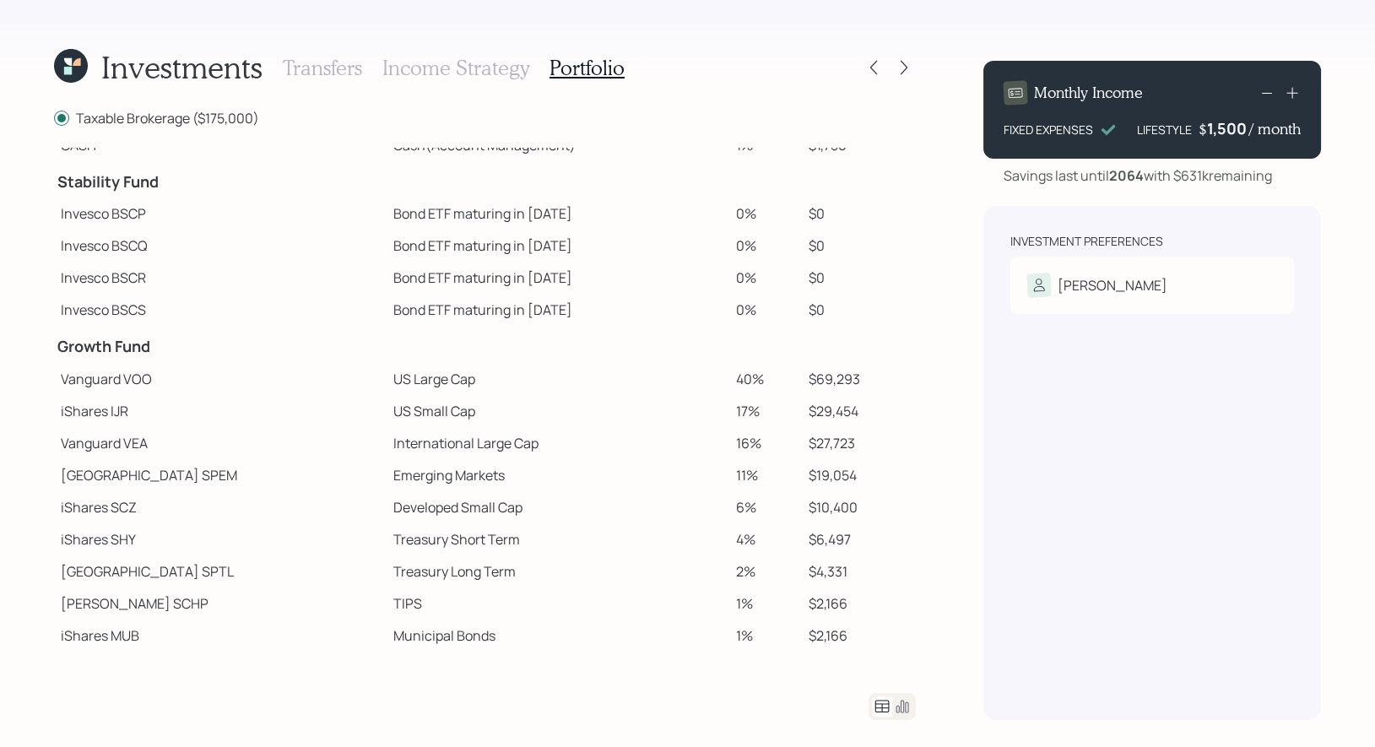
scroll to position [95, 0]
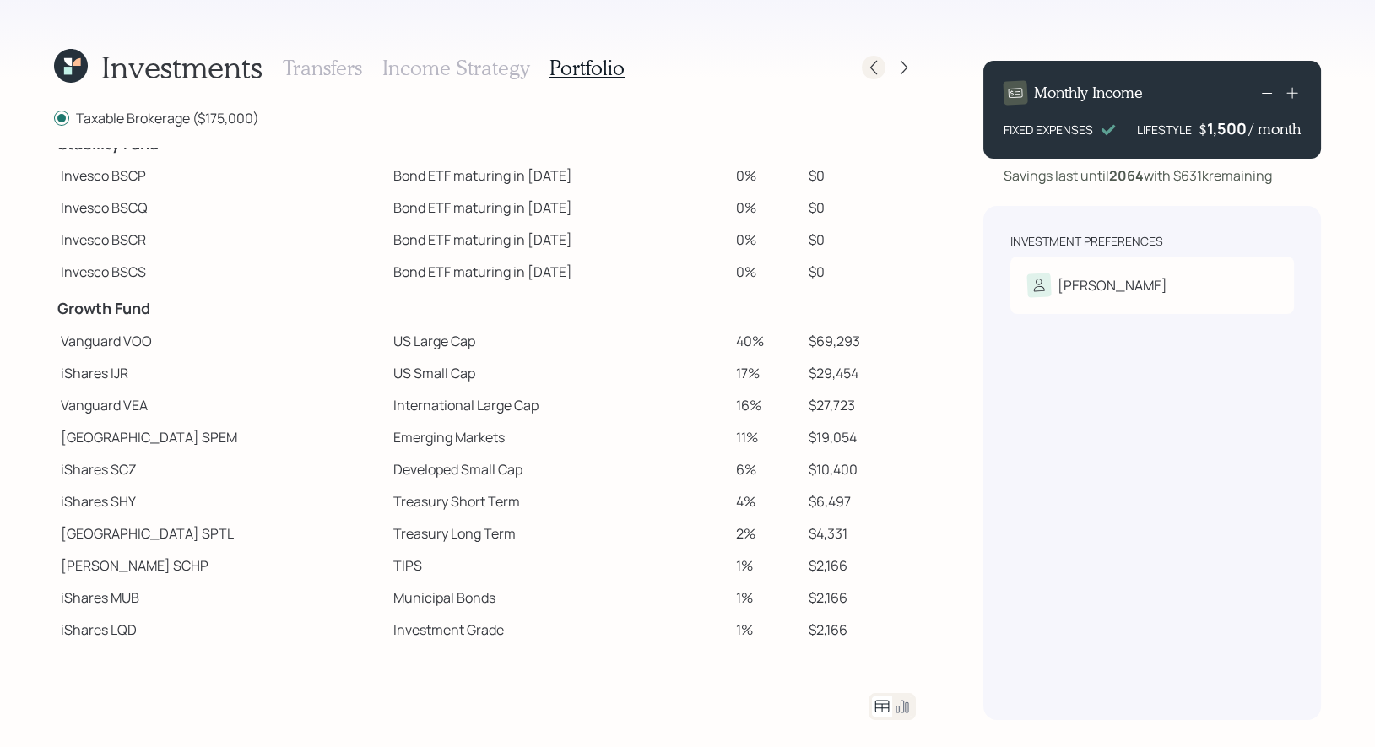
click at [879, 68] on icon at bounding box center [873, 67] width 17 height 17
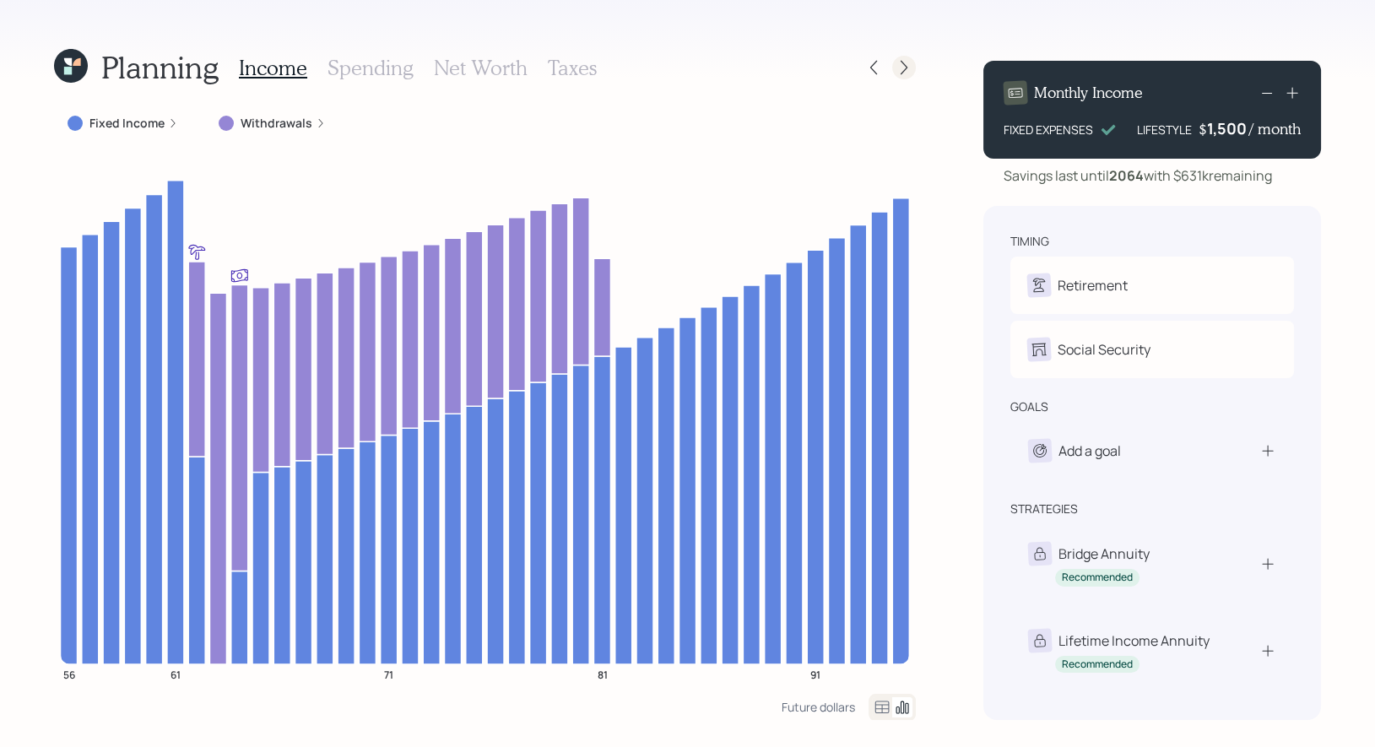
click at [903, 64] on icon at bounding box center [903, 68] width 7 height 14
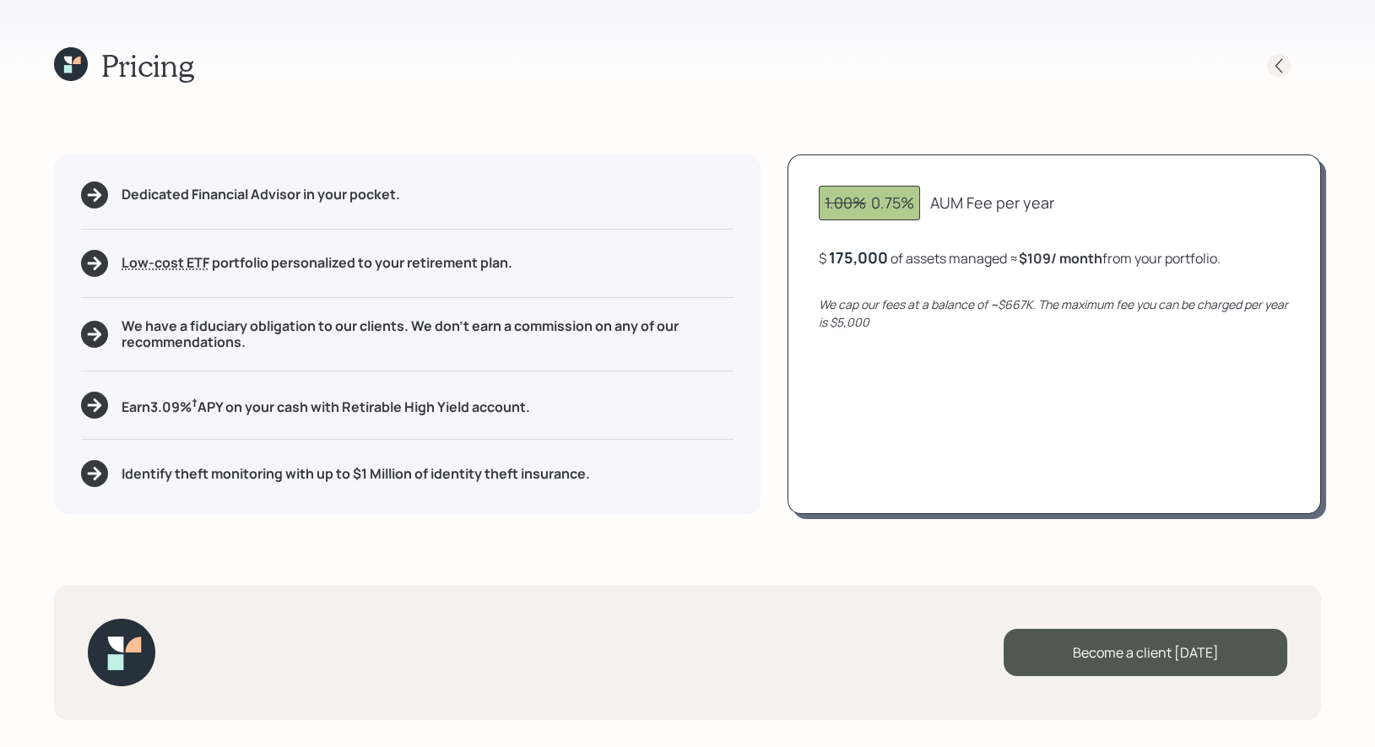
click at [1276, 65] on icon at bounding box center [1278, 65] width 7 height 14
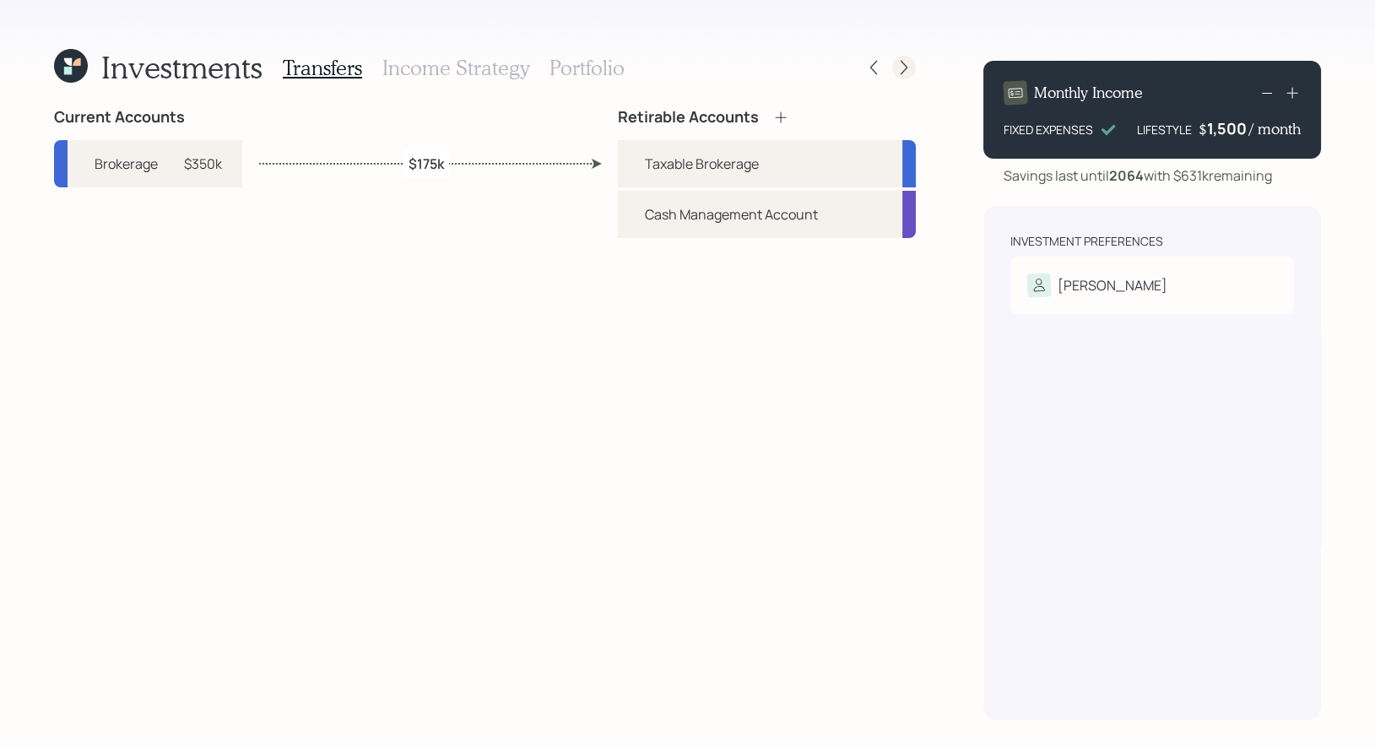
click at [908, 62] on icon at bounding box center [903, 67] width 17 height 17
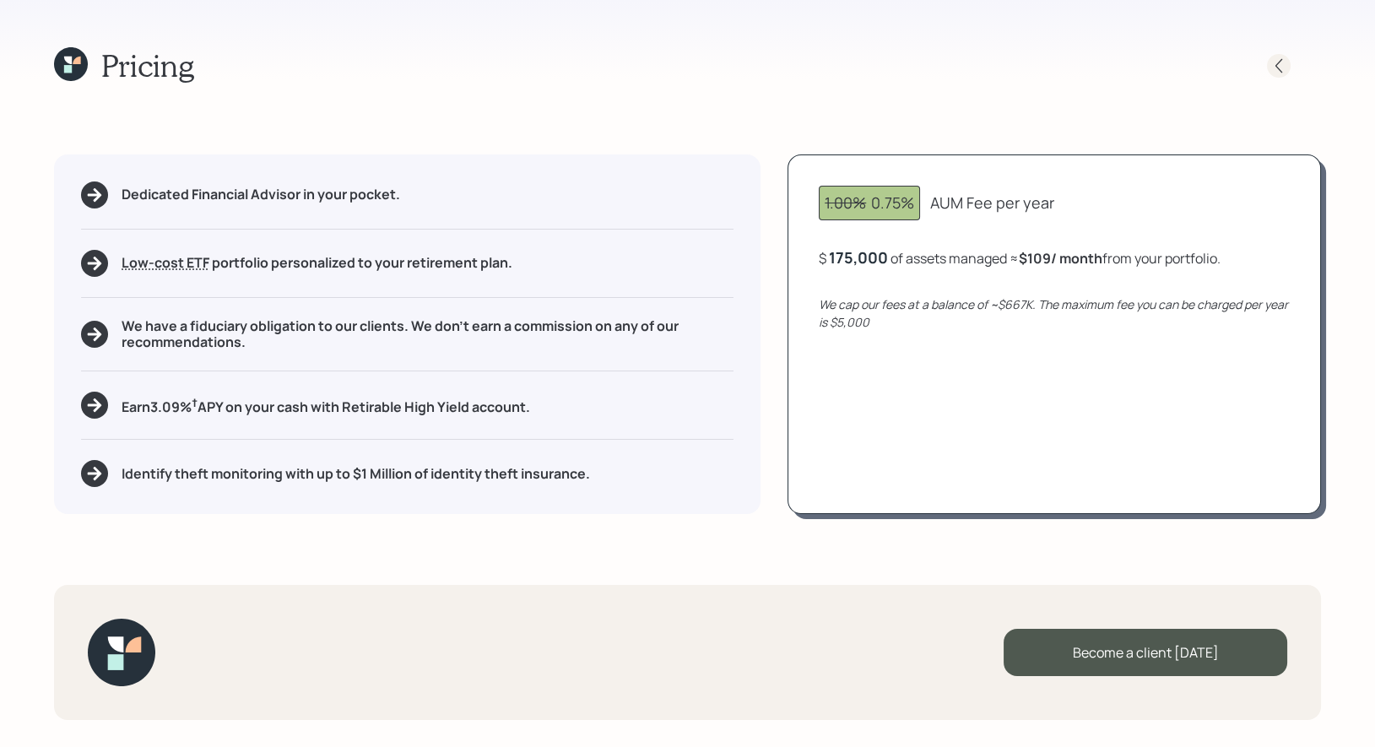
click at [1284, 65] on icon at bounding box center [1278, 65] width 17 height 17
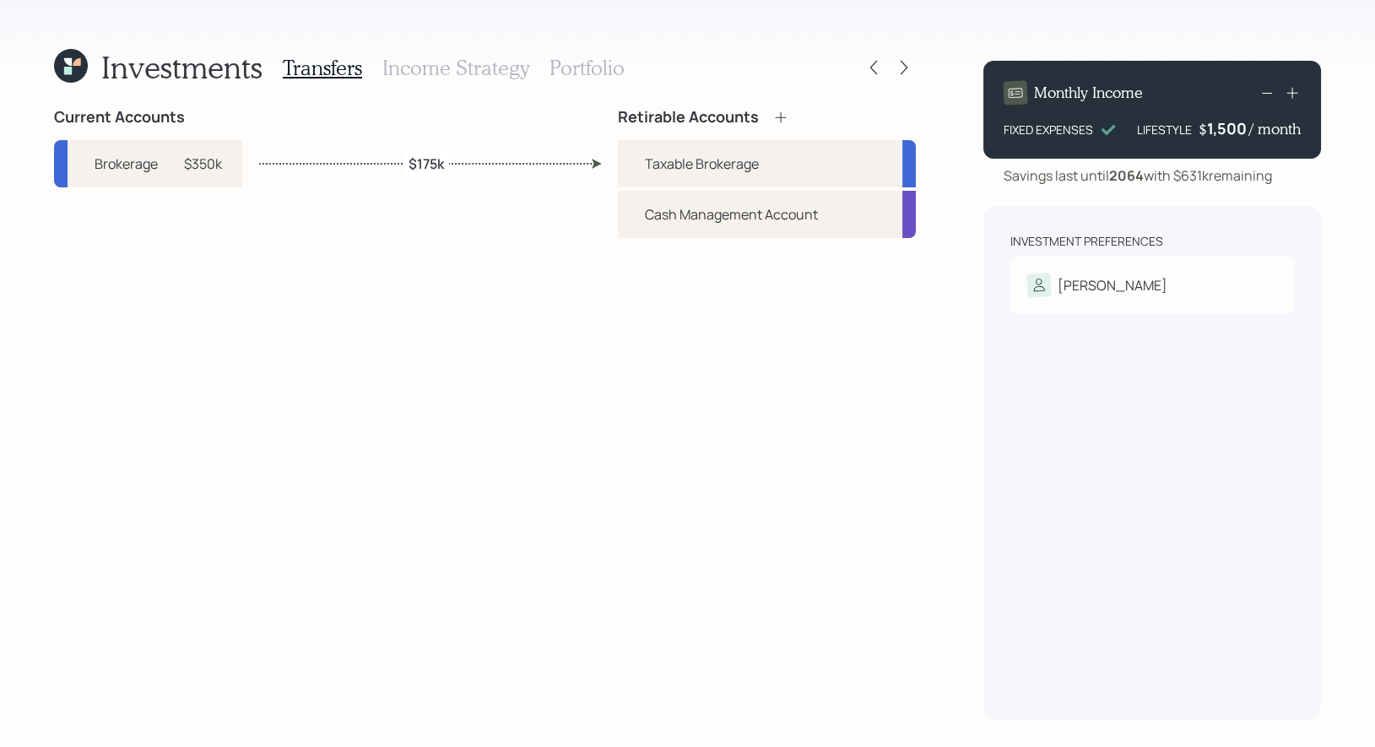
click at [428, 162] on label "$175k" at bounding box center [425, 163] width 35 height 19
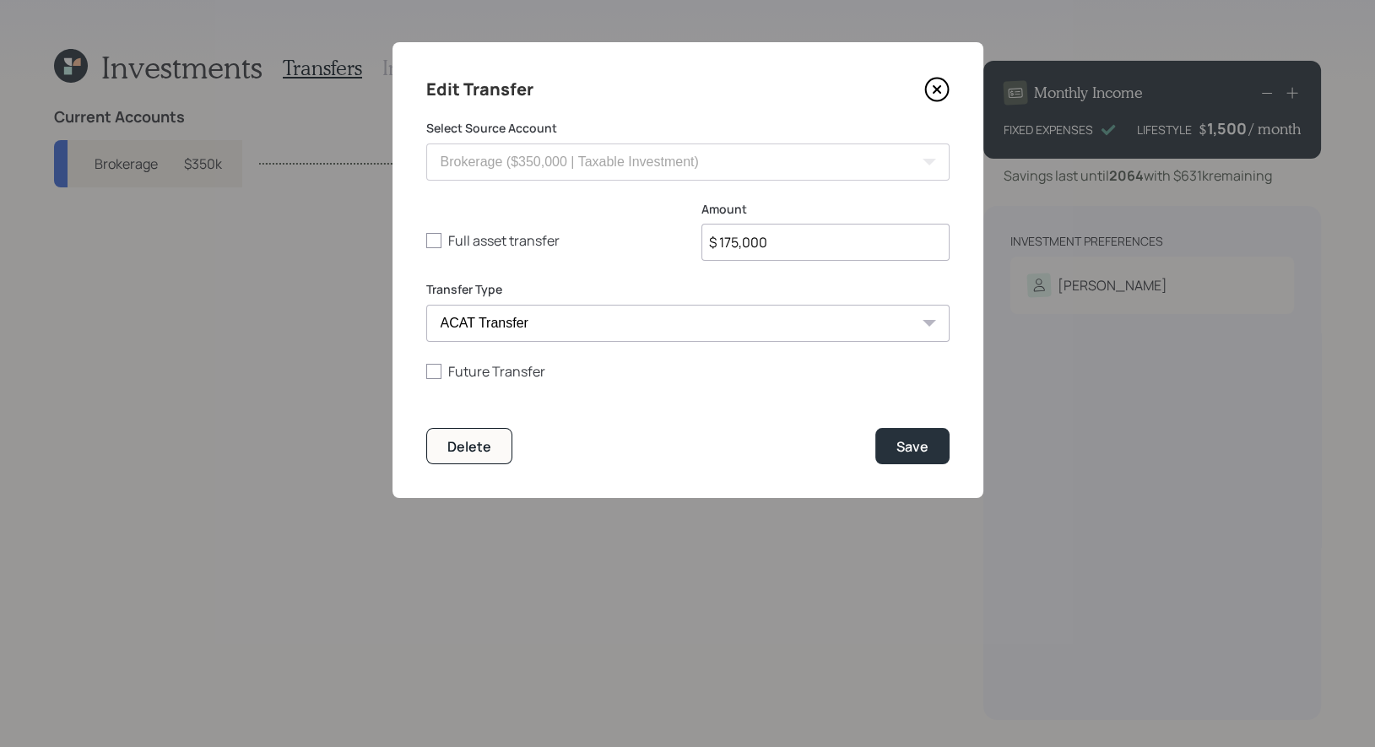
click at [789, 243] on input "$ 175,000" at bounding box center [825, 242] width 248 height 37
type input "$ 100,000"
click at [921, 447] on div "Save" at bounding box center [912, 446] width 32 height 19
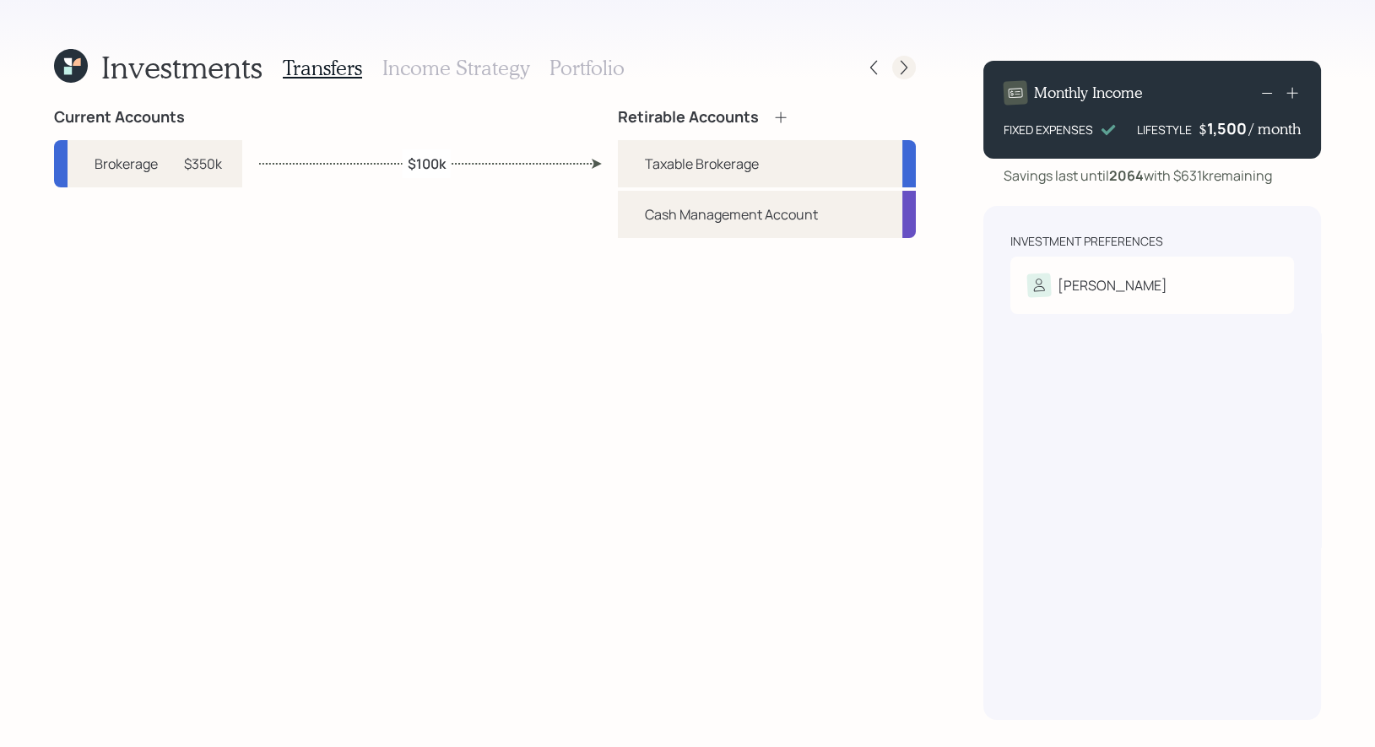
click at [901, 68] on icon at bounding box center [903, 67] width 17 height 17
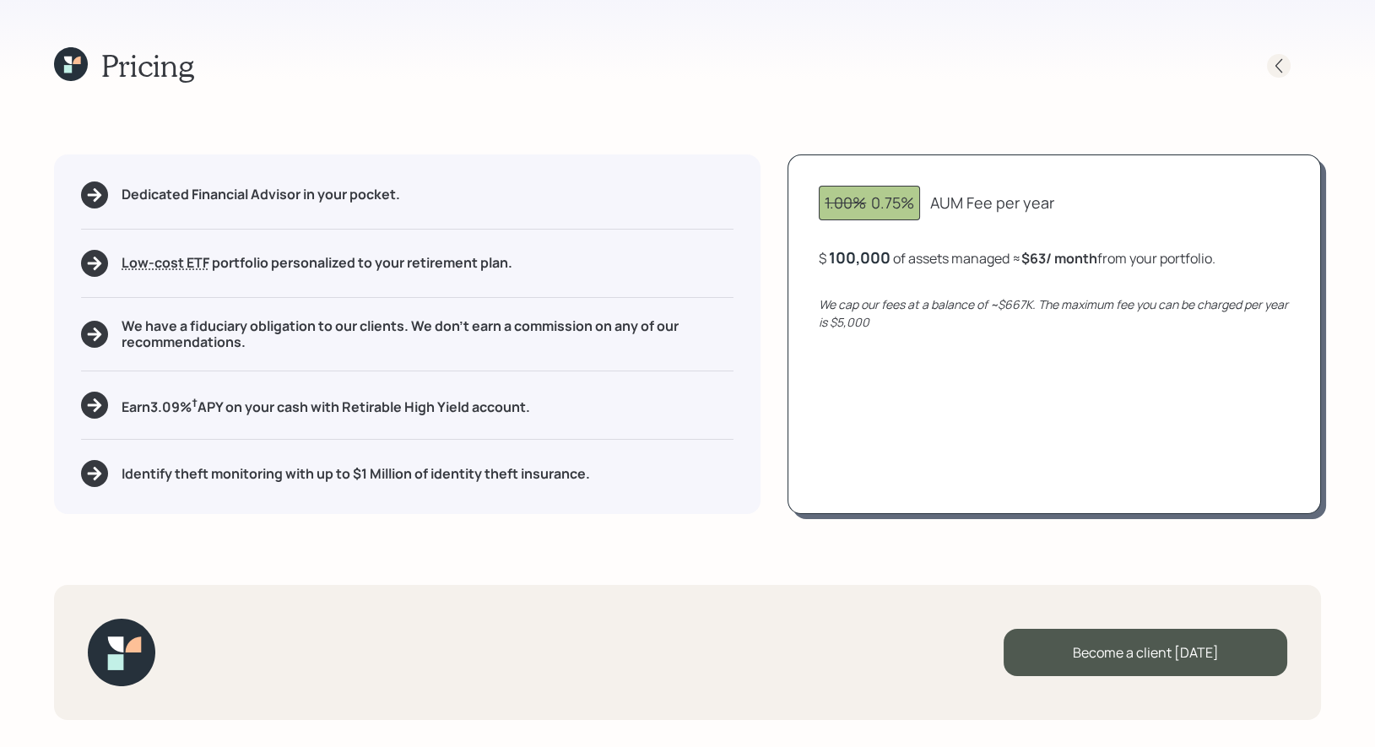
click at [1272, 67] on icon at bounding box center [1278, 65] width 17 height 17
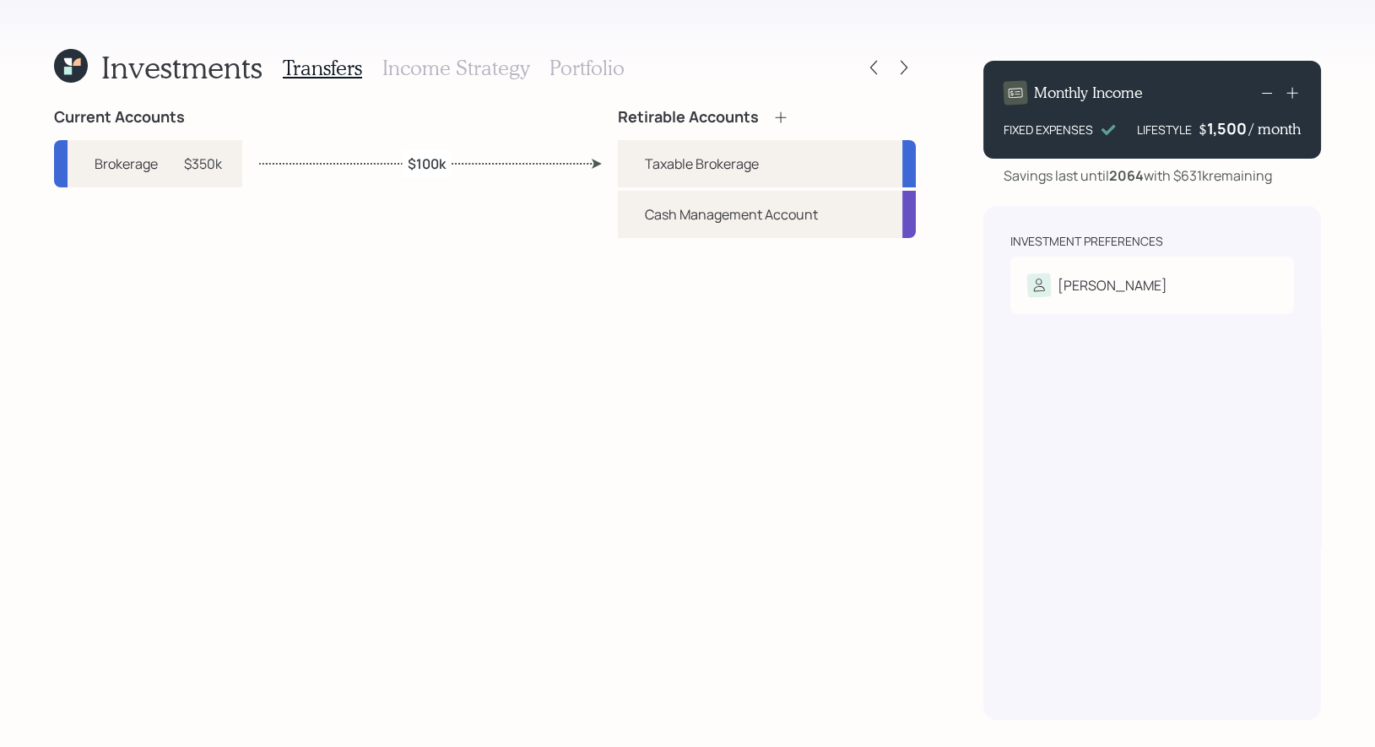
click at [68, 61] on icon at bounding box center [68, 62] width 8 height 8
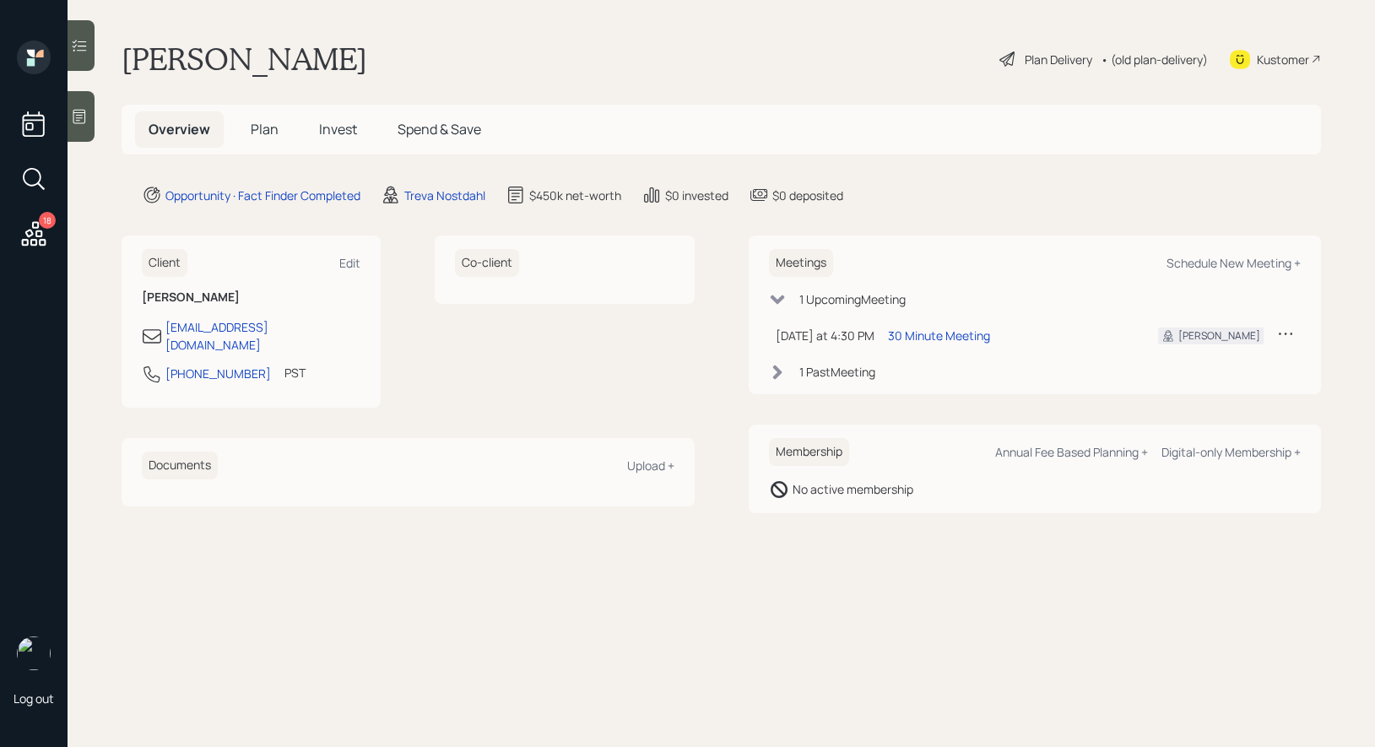
click at [271, 130] on span "Plan" at bounding box center [265, 129] width 28 height 19
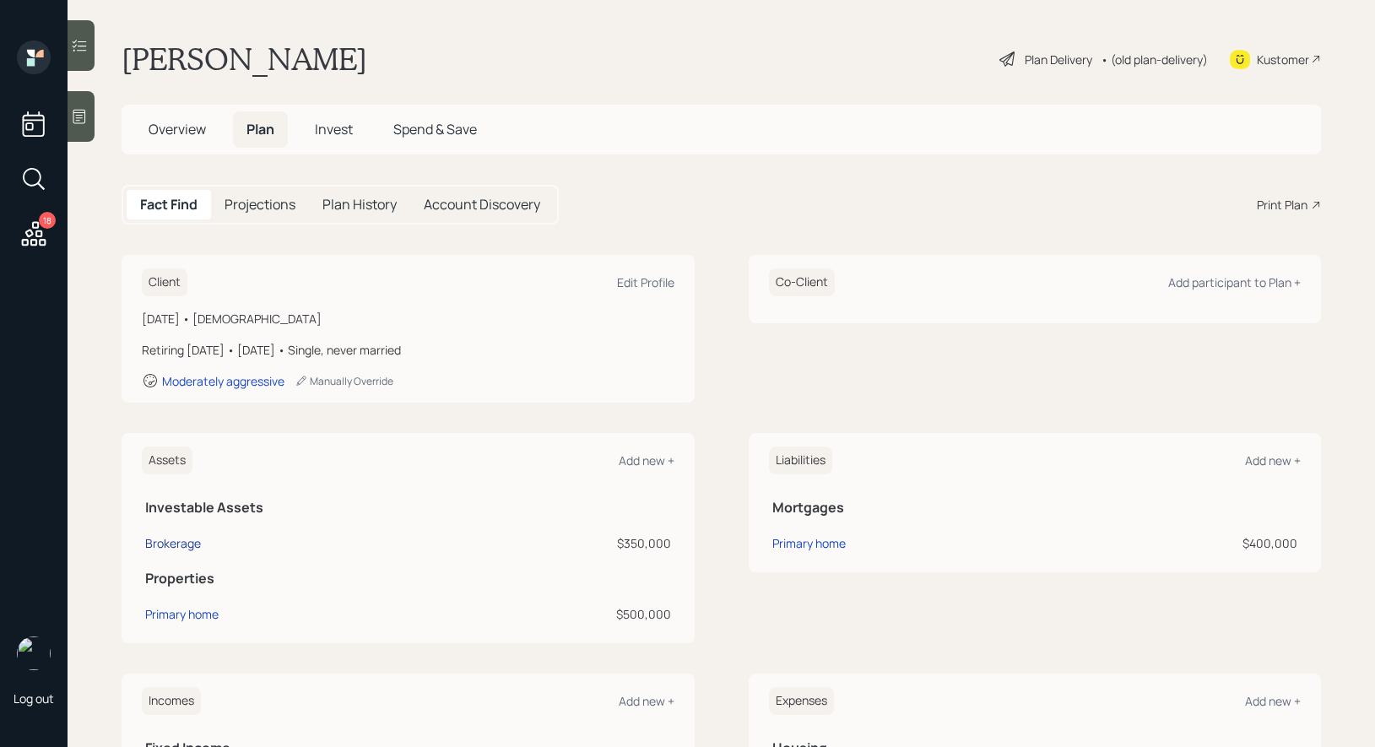
click at [181, 539] on div "Brokerage" at bounding box center [173, 543] width 56 height 18
select select "taxable"
select select "balanced"
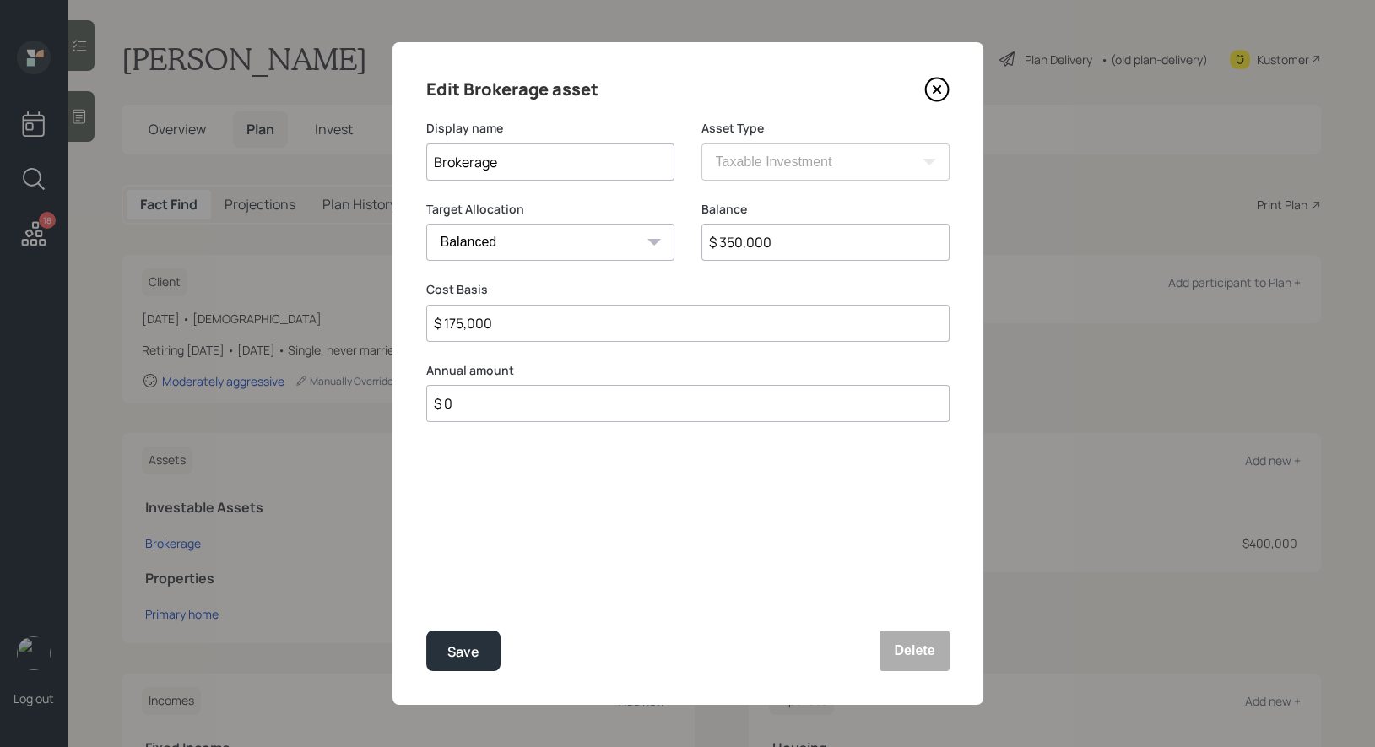
click at [511, 162] on input "Brokerage" at bounding box center [550, 161] width 248 height 37
type input "Crypto"
click at [478, 655] on button "Save" at bounding box center [463, 650] width 74 height 41
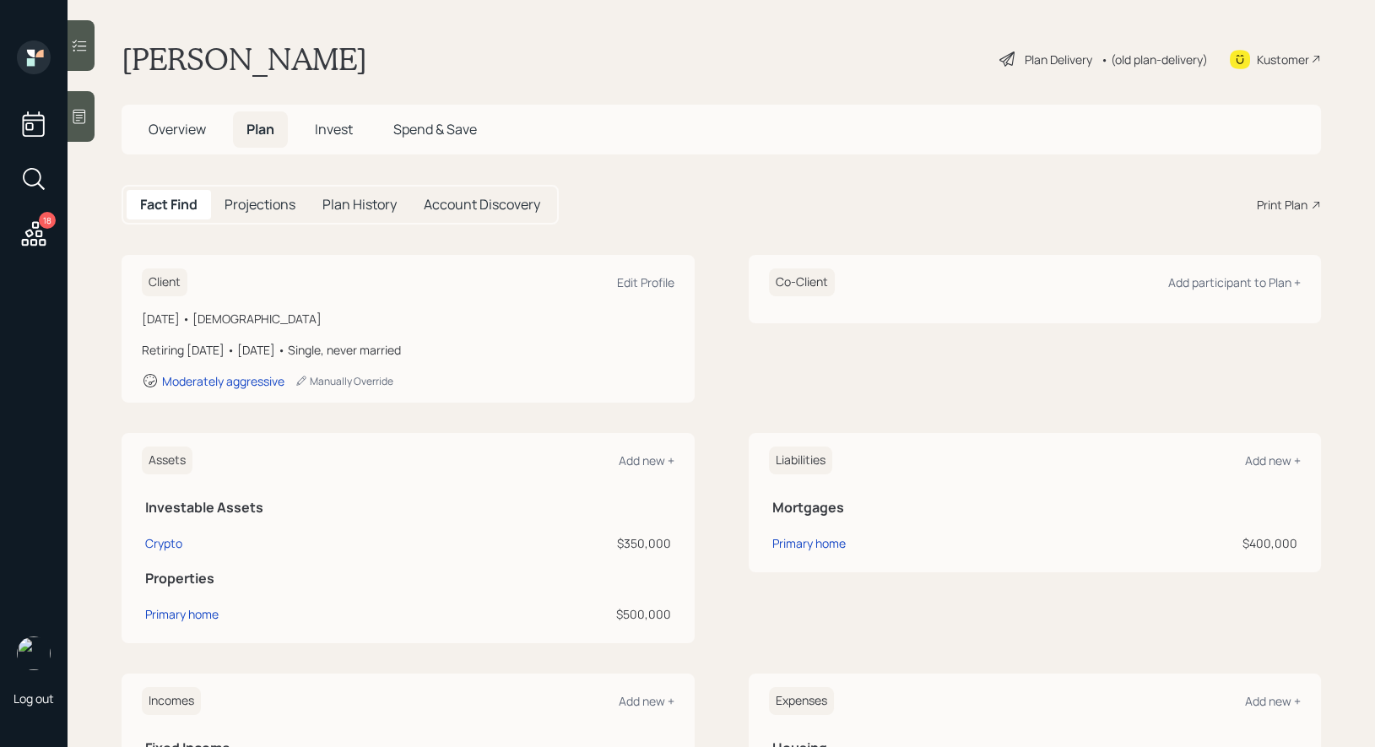
click at [1263, 204] on div "Print Plan" at bounding box center [1281, 205] width 51 height 18
